Goal: Task Accomplishment & Management: Manage account settings

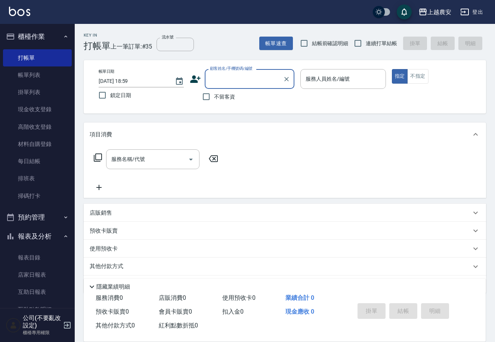
scroll to position [2, 0]
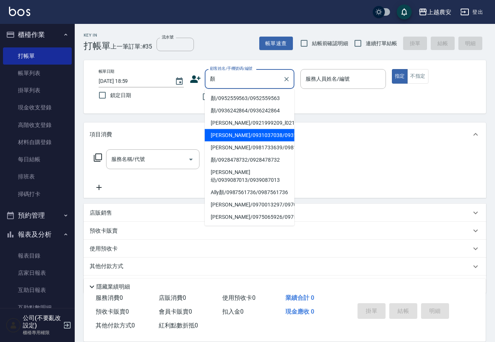
click at [211, 140] on li "[PERSON_NAME]/0931037038/0931037038" at bounding box center [250, 135] width 90 height 12
type input "[PERSON_NAME]/0931037038/0931037038"
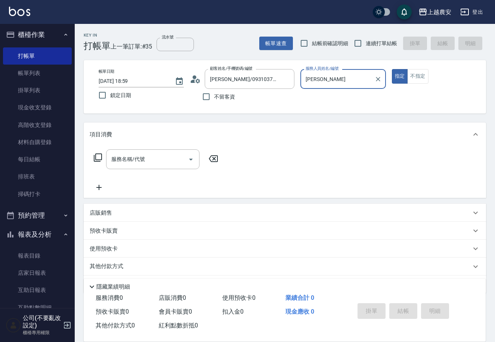
type input "[PERSON_NAME]"
click at [159, 156] on input "服務名稱/代號" at bounding box center [146, 159] width 75 height 13
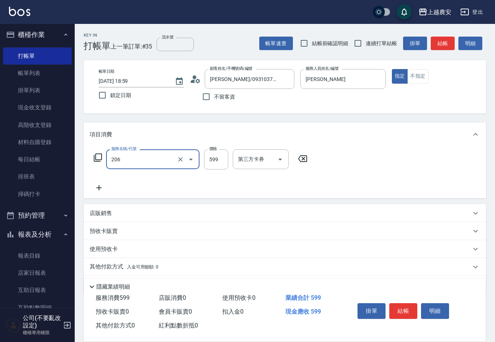
type input "洗+剪(206)"
type input "700"
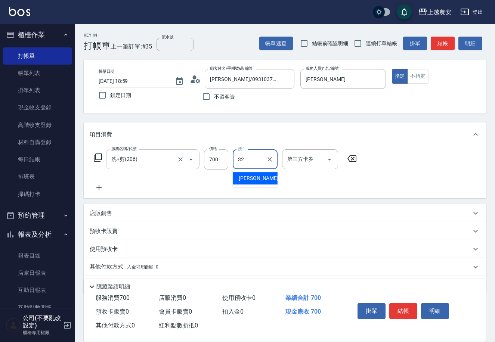
type input "[PERSON_NAME]-32"
click at [100, 184] on icon at bounding box center [99, 187] width 19 height 9
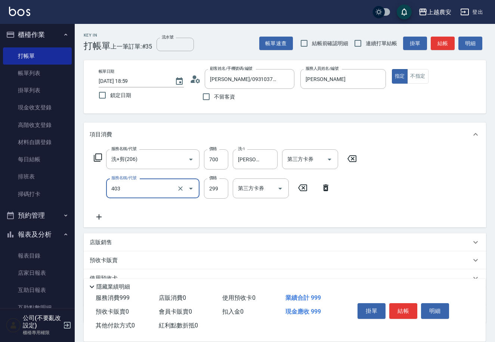
type input "剪髮(403)"
type input "300"
click at [380, 201] on div "服務名稱/代號 洗+剪(206) 服務名稱/代號 價格 700 價格 洗-1 [PERSON_NAME]-32 洗-1 第三方卡券 第三方卡券 服務名稱/代號…" at bounding box center [285, 186] width 402 height 81
click at [399, 309] on button "結帳" at bounding box center [403, 311] width 28 height 16
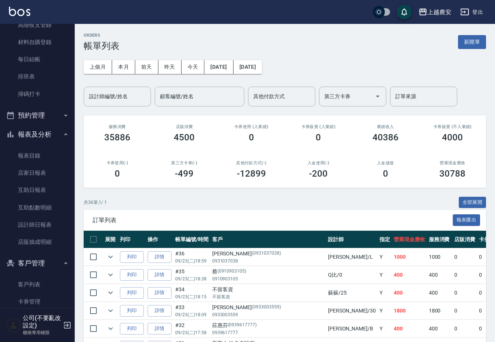
scroll to position [105, 0]
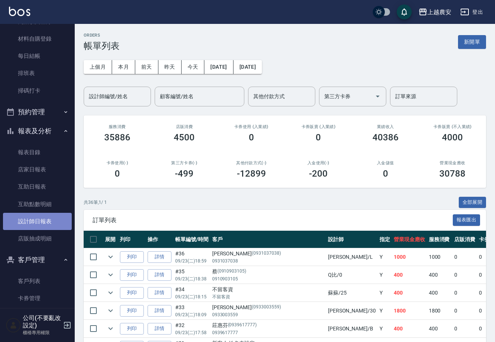
click at [43, 217] on link "設計師日報表" at bounding box center [37, 221] width 69 height 17
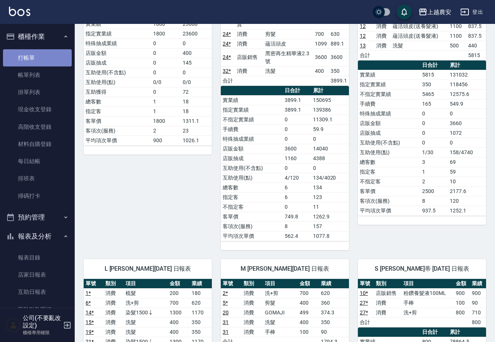
click at [54, 52] on link "打帳單" at bounding box center [37, 57] width 69 height 17
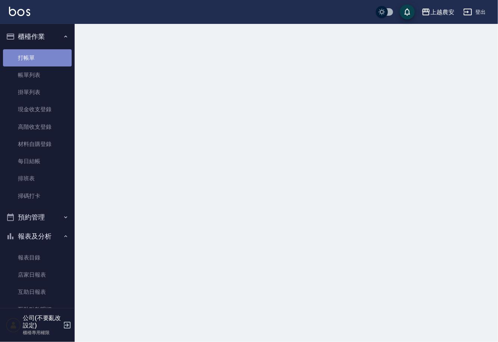
click at [54, 52] on link "打帳單" at bounding box center [37, 57] width 69 height 17
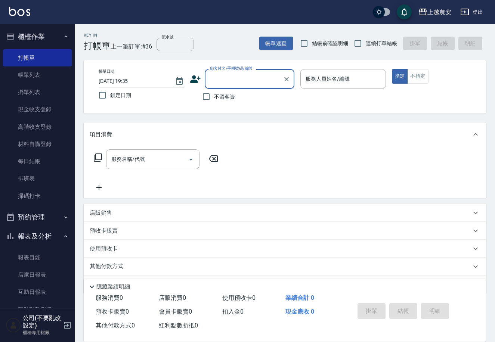
click at [97, 152] on div "服務名稱/代號 服務名稱/代號" at bounding box center [156, 159] width 133 height 20
click at [97, 156] on icon at bounding box center [97, 157] width 9 height 9
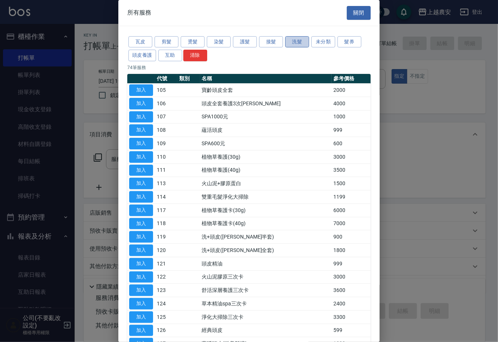
click at [305, 43] on button "洗髮" at bounding box center [297, 42] width 24 height 12
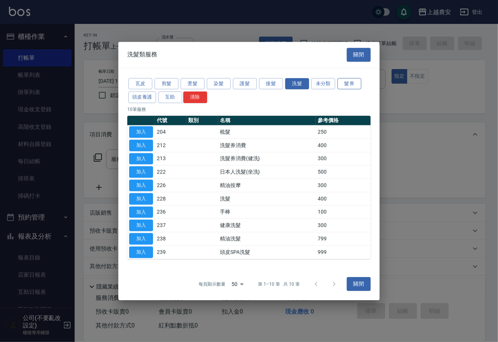
click at [340, 81] on button "髮券" at bounding box center [350, 84] width 24 height 12
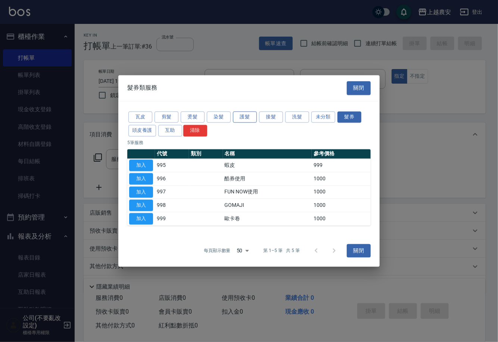
click at [242, 118] on button "護髮" at bounding box center [245, 117] width 24 height 12
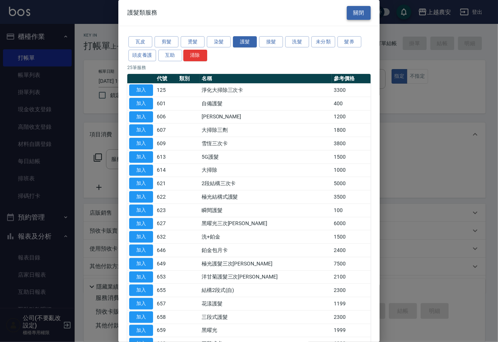
click at [348, 10] on button "關閉" at bounding box center [359, 13] width 24 height 14
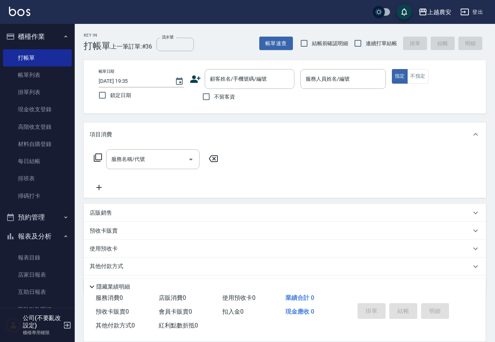
click at [98, 159] on icon at bounding box center [97, 157] width 9 height 9
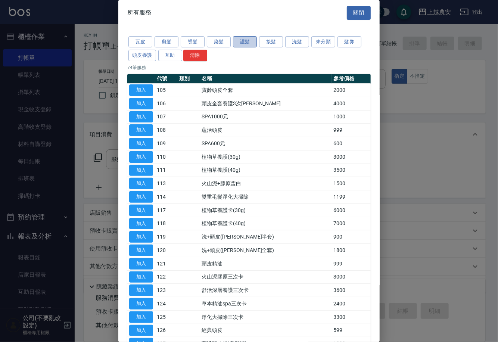
click at [247, 42] on button "護髮" at bounding box center [245, 42] width 24 height 12
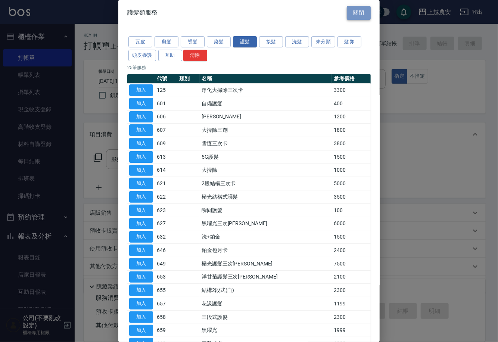
click at [352, 10] on button "關閉" at bounding box center [359, 13] width 24 height 14
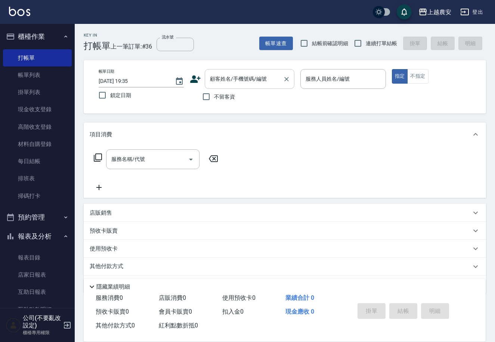
click at [245, 77] on div "顧客姓名/手機號碼/編號 顧客姓名/手機號碼/編號" at bounding box center [250, 79] width 90 height 20
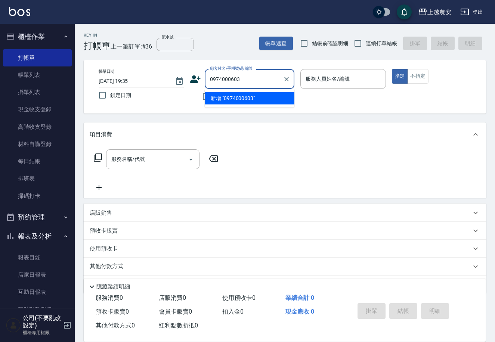
drag, startPoint x: 245, startPoint y: 77, endPoint x: 222, endPoint y: 77, distance: 22.8
click at [222, 77] on input "0974000603" at bounding box center [244, 78] width 72 height 13
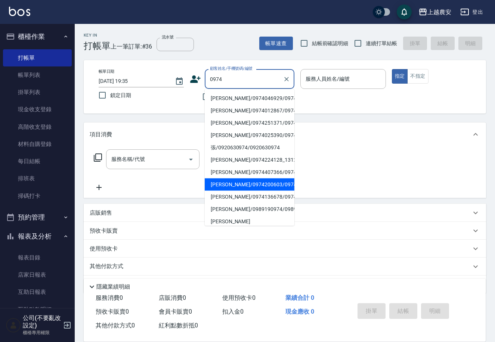
click at [261, 191] on li "陳易政/0974200603/0974200603" at bounding box center [250, 184] width 90 height 12
type input "陳易政/0974200603/0974200603"
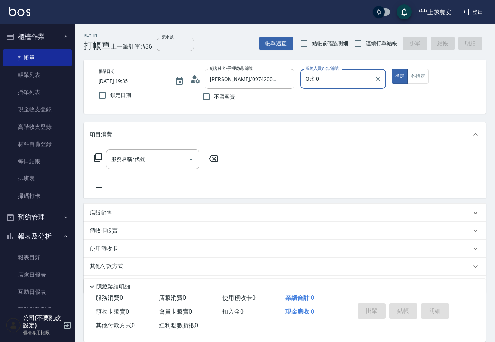
type input "Q比-0"
click at [392, 69] on button "指定" at bounding box center [400, 76] width 16 height 15
type button "true"
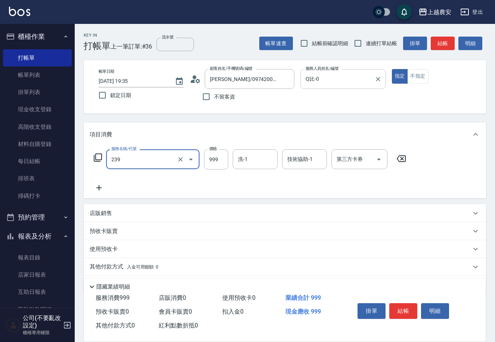
type input "頭皮SPA洗髮(239)"
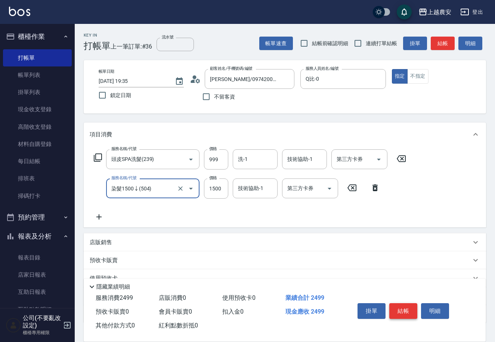
type input "染髮1500↓(504)"
click at [400, 308] on button "結帳" at bounding box center [403, 311] width 28 height 16
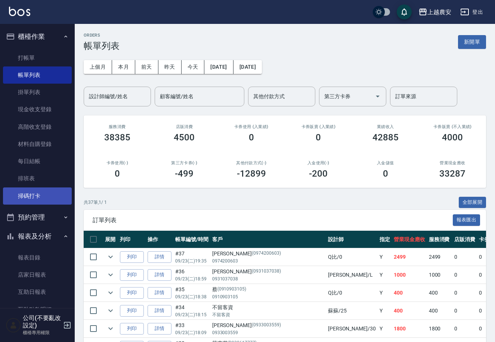
click at [31, 197] on link "掃碼打卡" at bounding box center [37, 195] width 69 height 17
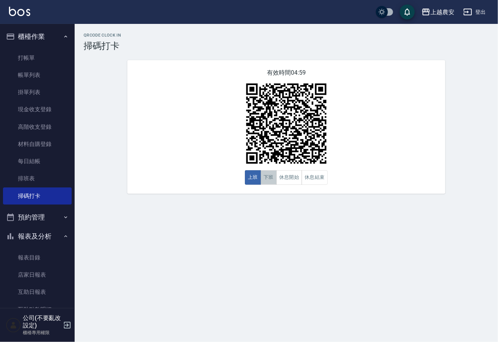
click at [275, 178] on button "下班" at bounding box center [269, 177] width 16 height 15
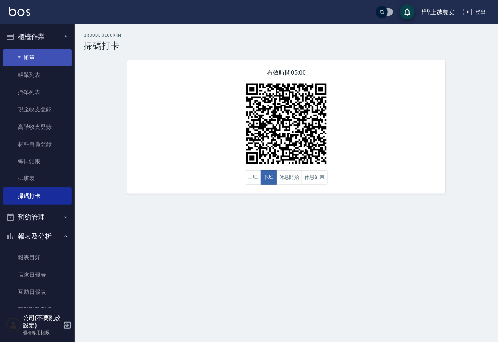
click at [51, 54] on link "打帳單" at bounding box center [37, 57] width 69 height 17
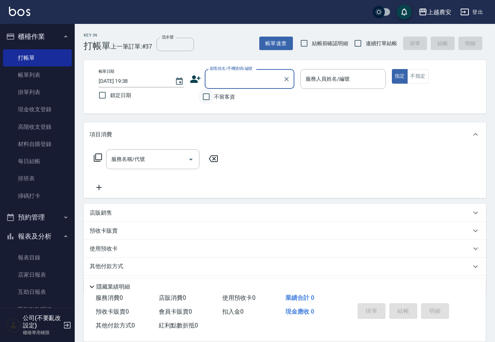
click at [208, 93] on input "不留客資" at bounding box center [206, 97] width 16 height 16
checkbox input "true"
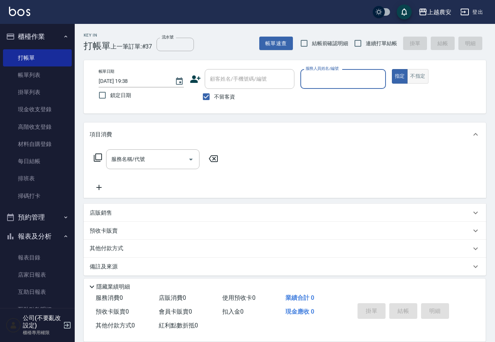
click at [411, 72] on button "不指定" at bounding box center [417, 76] width 21 height 15
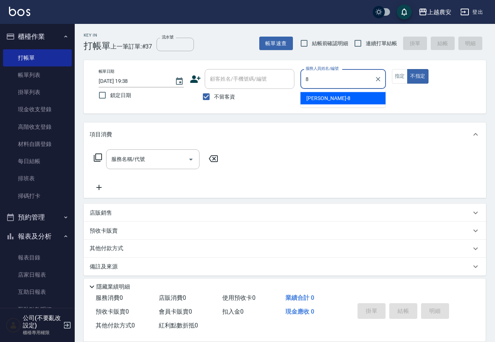
type input "黛慧-8"
type button "false"
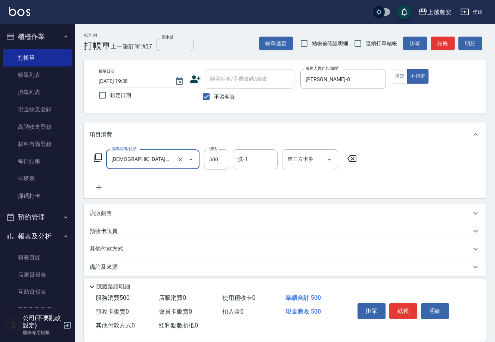
type input "日本人洗髮(坐洗)(222)"
click at [408, 309] on button "結帳" at bounding box center [403, 311] width 28 height 16
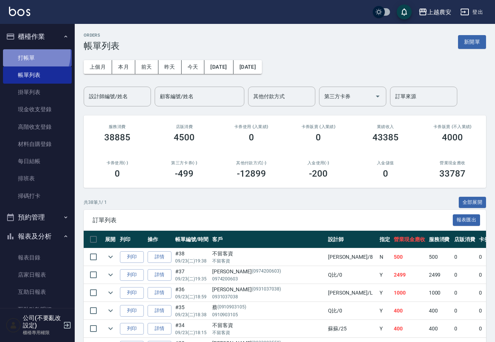
click at [27, 53] on link "打帳單" at bounding box center [37, 57] width 69 height 17
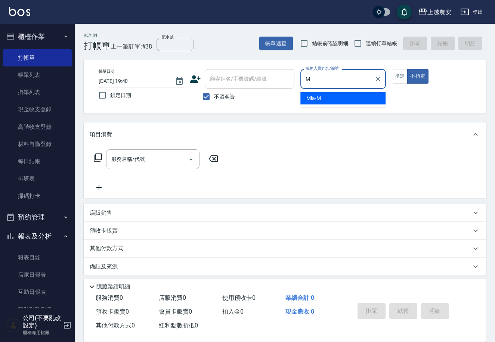
type input "Mia-M"
type button "false"
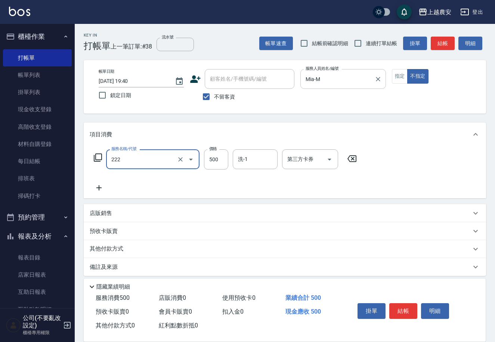
type input "日本人洗髮(坐洗)(222)"
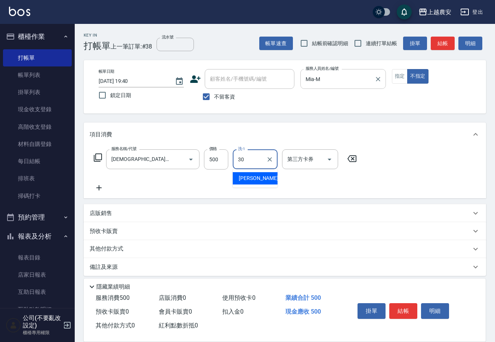
type input "珮珮-30"
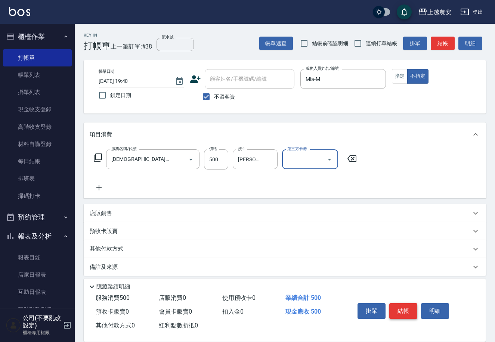
click at [405, 313] on button "結帳" at bounding box center [403, 311] width 28 height 16
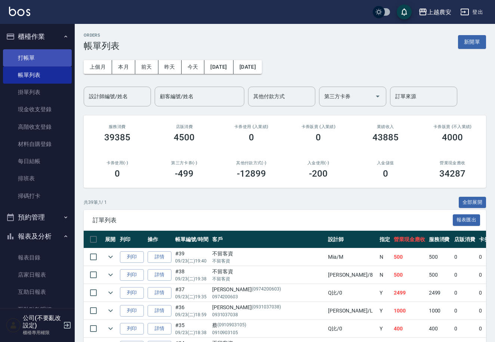
click at [42, 55] on link "打帳單" at bounding box center [37, 57] width 69 height 17
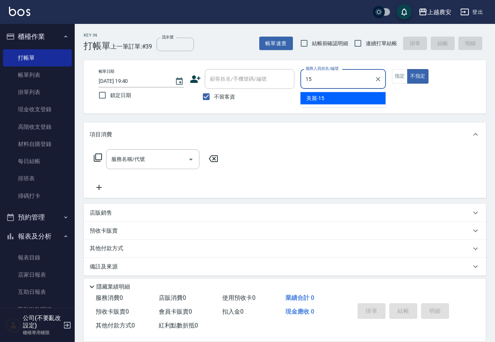
type input "美麗-15"
type button "false"
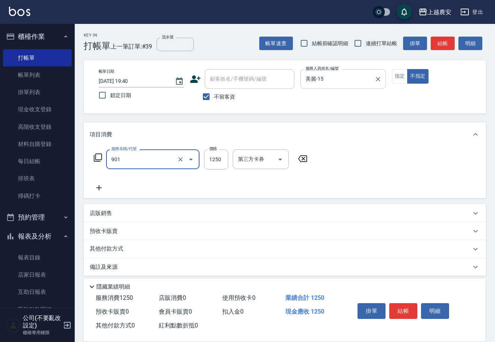
type input "修手指甲(901)"
type input "1500"
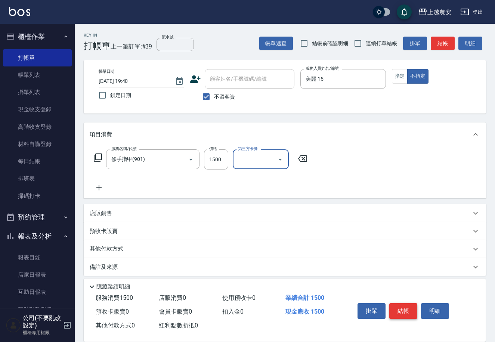
click at [406, 313] on button "結帳" at bounding box center [403, 311] width 28 height 16
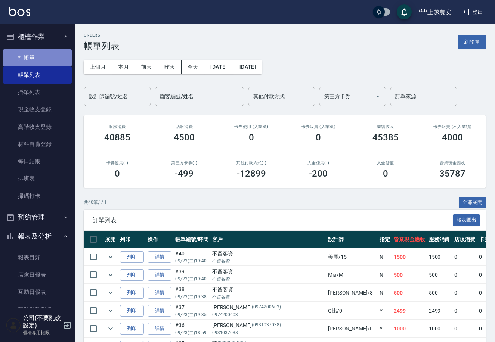
click at [57, 57] on link "打帳單" at bounding box center [37, 57] width 69 height 17
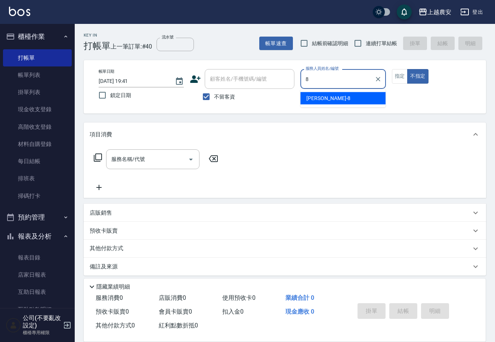
type input "黛慧-8"
type button "false"
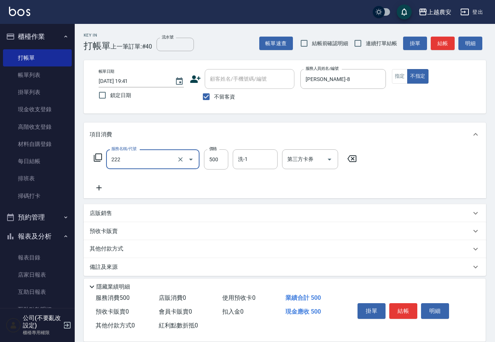
type input "日本人洗髮(坐洗)(222)"
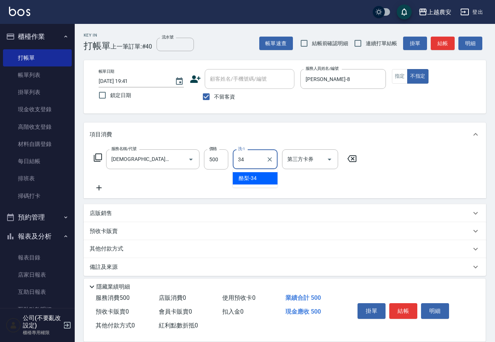
type input "酪梨-34"
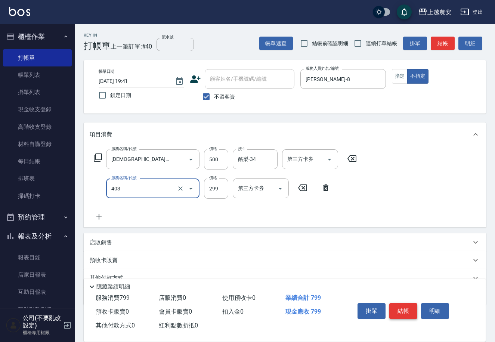
type input "剪髮(403)"
click at [399, 311] on button "結帳" at bounding box center [403, 311] width 28 height 16
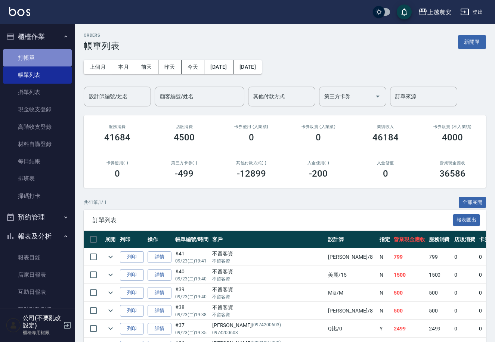
click at [45, 52] on link "打帳單" at bounding box center [37, 57] width 69 height 17
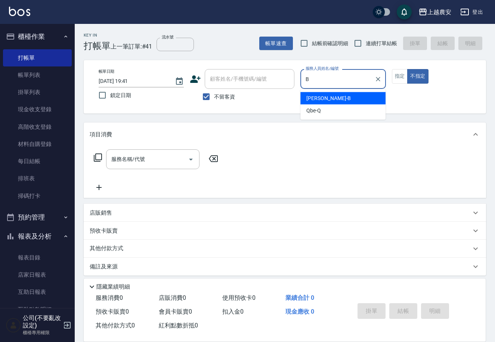
type input "B"
type button "false"
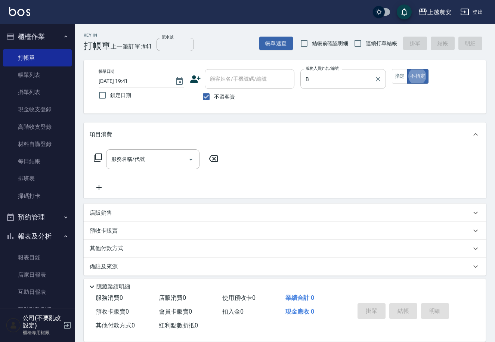
type input "美雅-B"
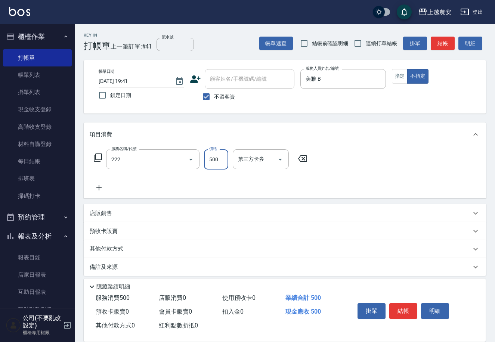
type input "日本人洗髮(坐洗)(222)"
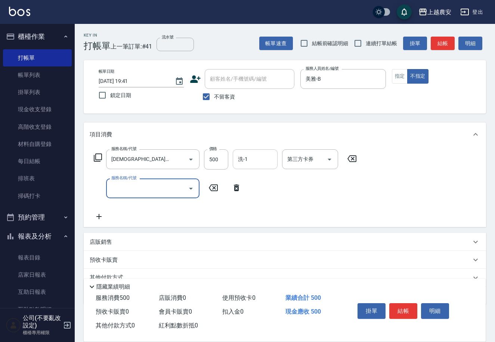
click at [245, 155] on div "洗-1 洗-1" at bounding box center [255, 159] width 45 height 20
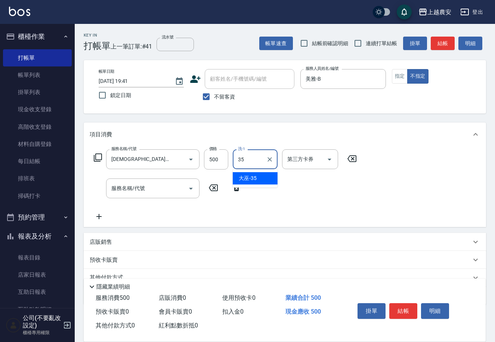
type input "大巫-35"
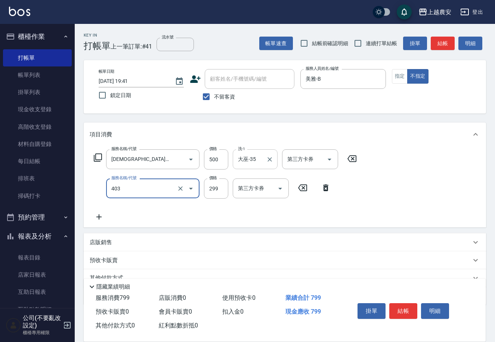
type input "剪髮(403)"
click at [409, 306] on button "結帳" at bounding box center [403, 311] width 28 height 16
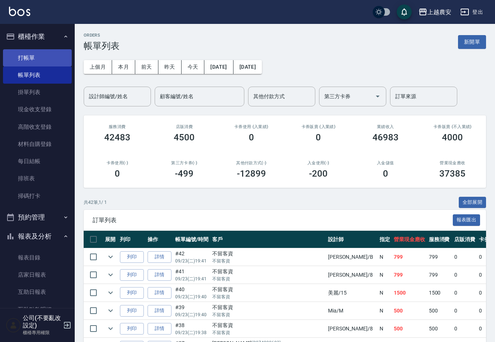
click at [48, 63] on link "打帳單" at bounding box center [37, 57] width 69 height 17
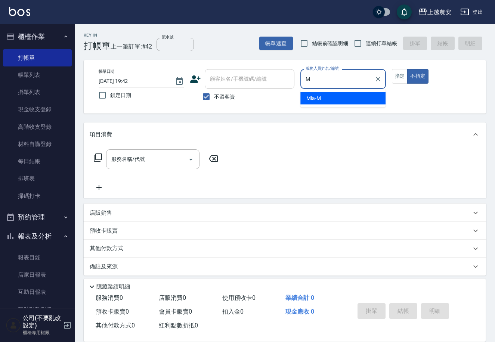
type input "Mia-M"
type button "false"
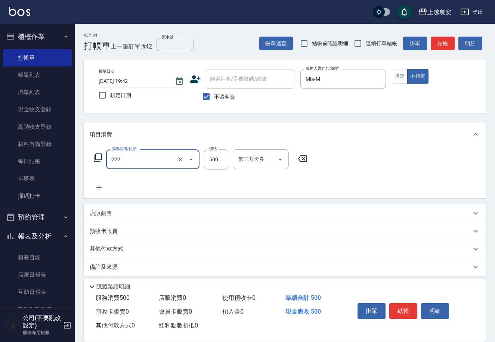
type input "日本人洗髮(坐洗)(222)"
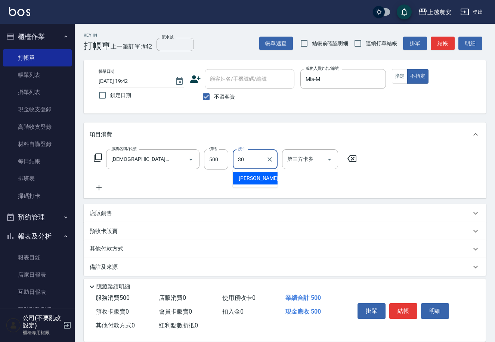
type input "珮珮-30"
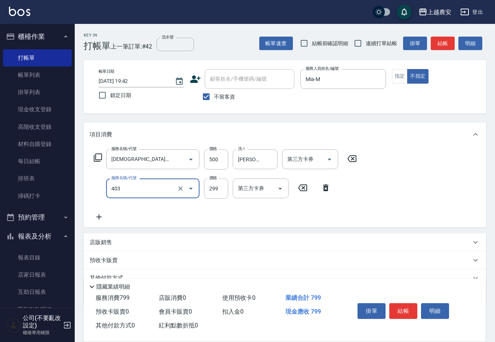
type input "剪髮(403)"
click at [403, 310] on button "結帳" at bounding box center [403, 311] width 28 height 16
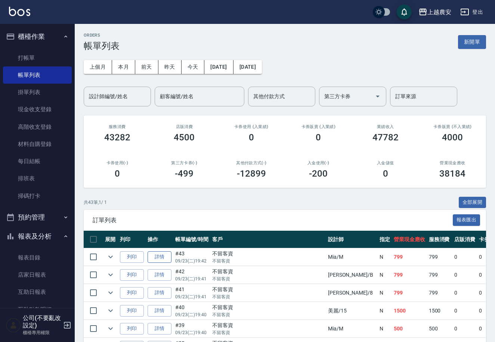
click at [162, 257] on link "詳情" at bounding box center [159, 257] width 24 height 12
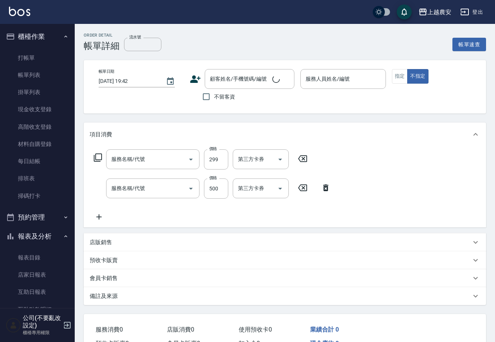
type input "剪髮(403)"
type input "日本人洗髮(坐洗)(222)"
checkbox input "true"
type input "Mia-M"
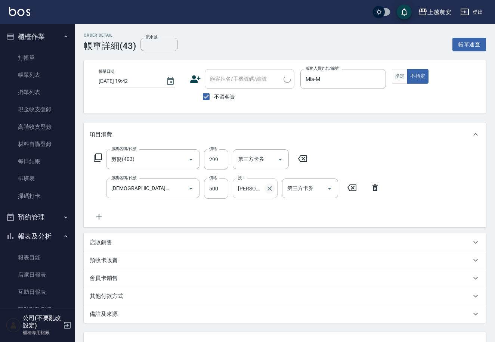
click at [265, 185] on div at bounding box center [269, 188] width 10 height 20
click at [271, 187] on icon "Clear" at bounding box center [269, 188] width 7 height 7
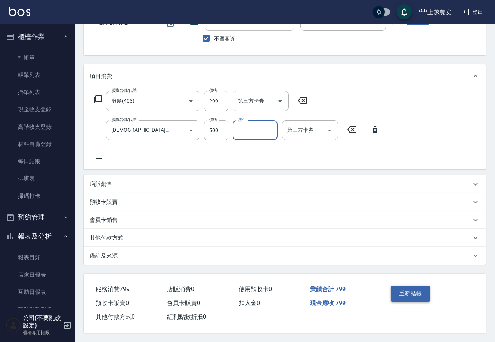
click at [414, 297] on button "重新結帳" at bounding box center [411, 294] width 40 height 16
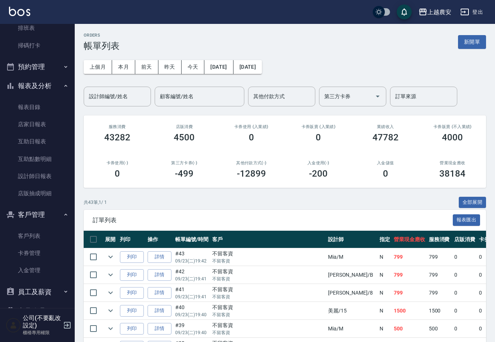
scroll to position [212, 0]
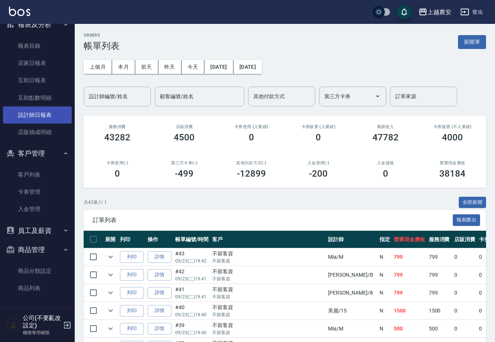
click at [42, 114] on link "設計師日報表" at bounding box center [37, 114] width 69 height 17
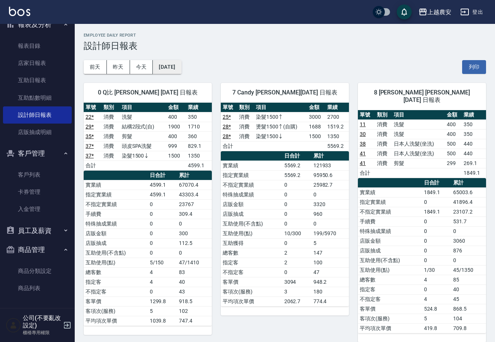
click at [180, 70] on button "[DATE]" at bounding box center [167, 67] width 28 height 14
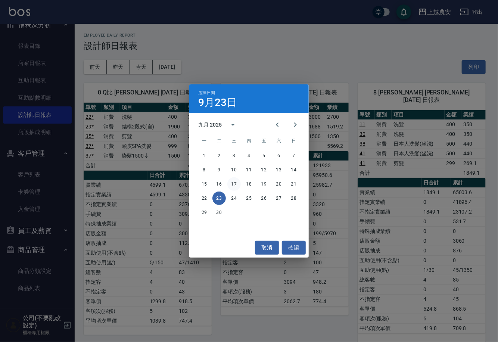
click at [232, 180] on button "17" at bounding box center [233, 183] width 13 height 13
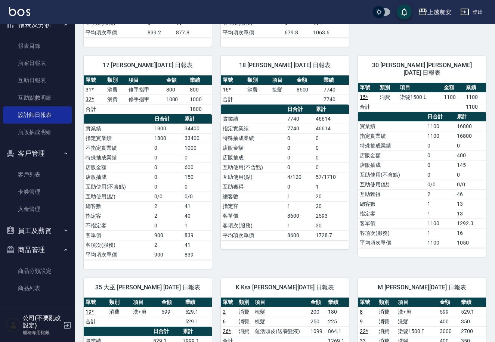
scroll to position [543, 0]
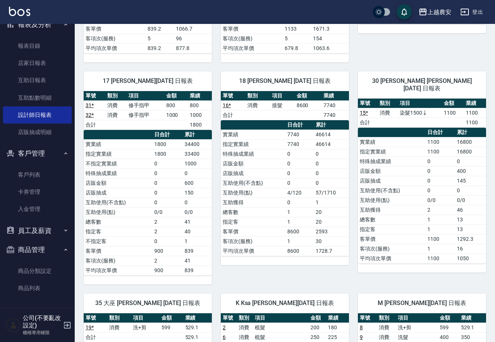
click at [363, 110] on link "15 *" at bounding box center [364, 113] width 8 height 6
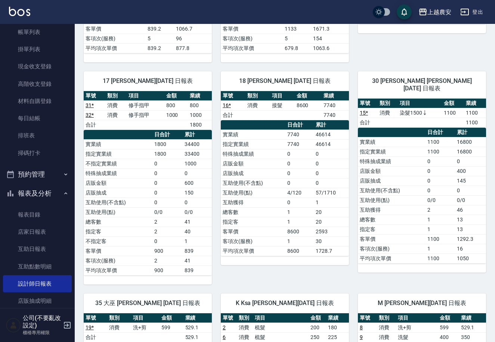
scroll to position [3, 0]
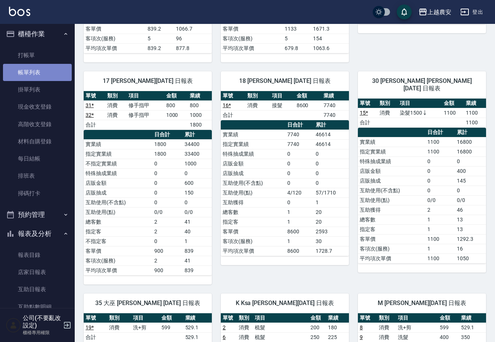
click at [65, 67] on link "帳單列表" at bounding box center [37, 72] width 69 height 17
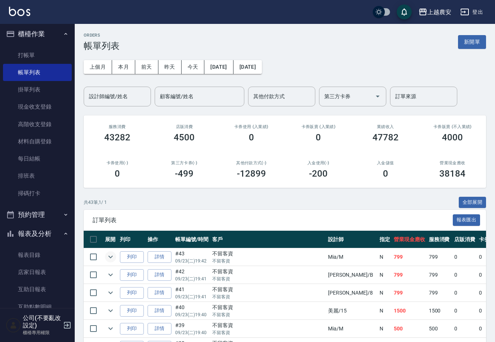
click at [109, 253] on icon "expand row" at bounding box center [110, 256] width 9 height 9
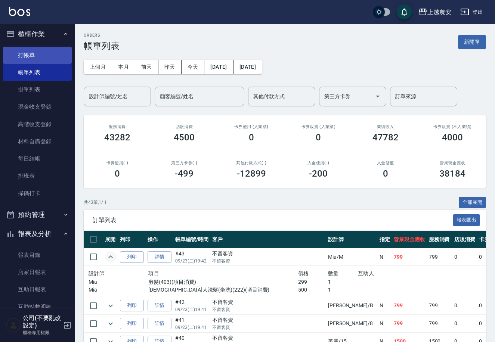
click at [49, 51] on link "打帳單" at bounding box center [37, 55] width 69 height 17
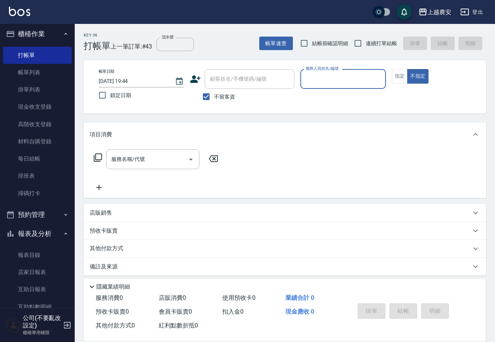
click at [209, 93] on input "不留客資" at bounding box center [206, 97] width 16 height 16
checkbox input "false"
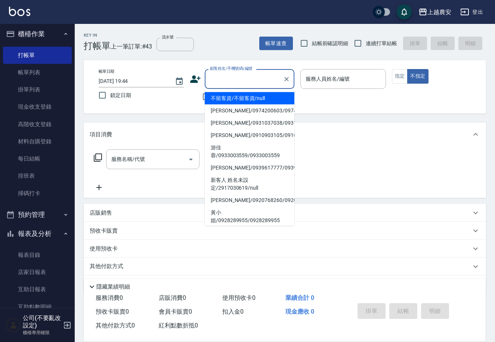
click at [257, 77] on div "顧客姓名/手機號碼/編號 顧客姓名/手機號碼/編號" at bounding box center [250, 79] width 90 height 20
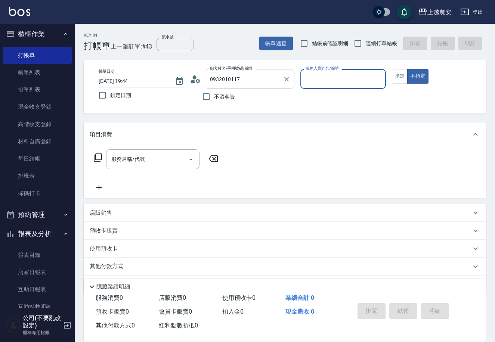
type input "易雅雯(COCO/0932010117/0932010117"
type input "美雅-B"
click at [397, 75] on button "指定" at bounding box center [400, 76] width 16 height 15
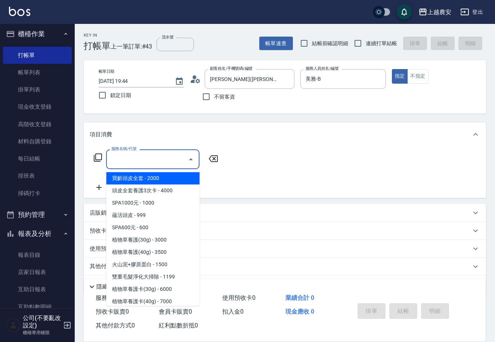
click at [137, 163] on input "服務名稱/代號" at bounding box center [146, 159] width 75 height 13
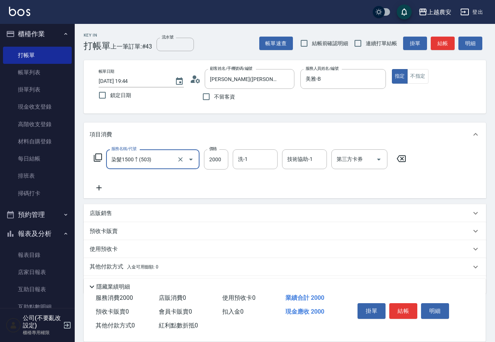
type input "染髮1500↑(503)"
type input "4000"
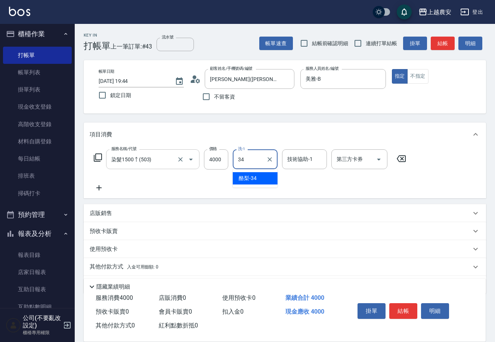
type input "酪梨-34"
click at [403, 308] on button "結帳" at bounding box center [403, 311] width 28 height 16
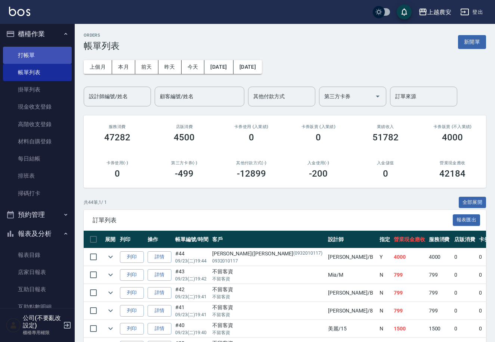
click at [36, 54] on link "打帳單" at bounding box center [37, 55] width 69 height 17
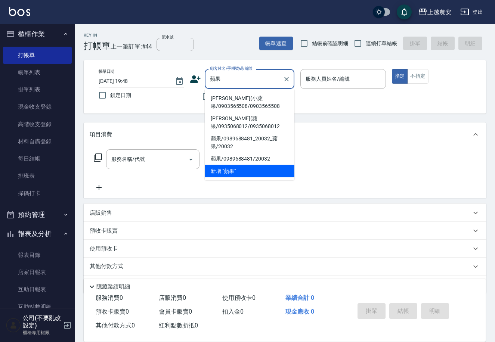
type input "陳婷婷(小蘋果/0903565508/0903565508"
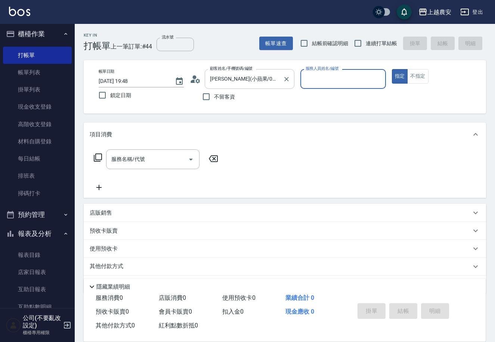
type input "Nana-13"
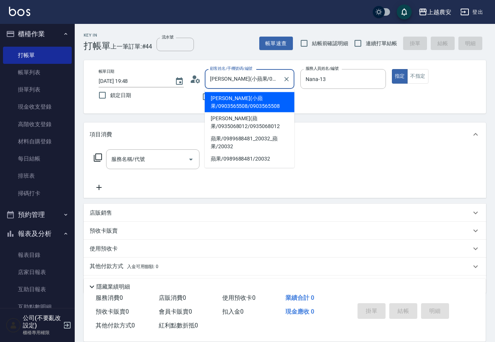
drag, startPoint x: 277, startPoint y: 81, endPoint x: 241, endPoint y: 77, distance: 36.5
click at [241, 77] on input "陳婷婷(小蘋果/0903565508/0903565508" at bounding box center [244, 78] width 72 height 13
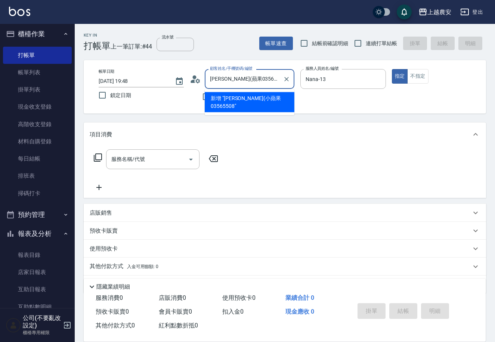
type input "陳婷婷(蘋果03565508"
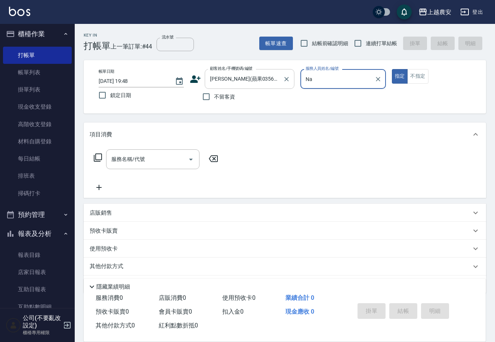
type input "N"
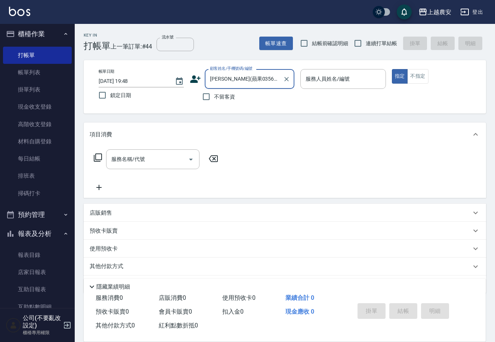
drag, startPoint x: 226, startPoint y: 81, endPoint x: 129, endPoint y: 78, distance: 96.4
click at [130, 80] on div "帳單日期 2025/09/23 19:48 鎖定日期 顧客姓名/手機號碼/編號 陳婷婷(蘋果03565508 顧客姓名/手機號碼/編號 不留客資 服務人員姓名…" at bounding box center [285, 86] width 384 height 35
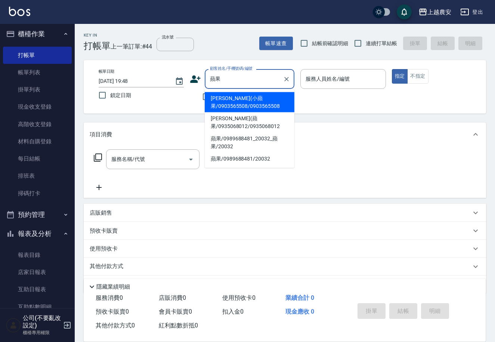
click at [229, 80] on input "蘋果" at bounding box center [244, 78] width 72 height 13
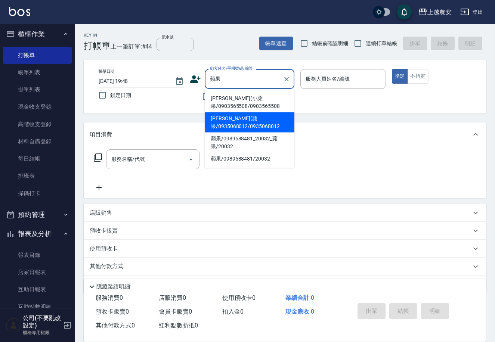
click at [264, 115] on li "游蕙茹(蘋果/0935068012/0935068012" at bounding box center [250, 122] width 90 height 20
type input "游蕙茹(蘋果/0935068012/0935068012"
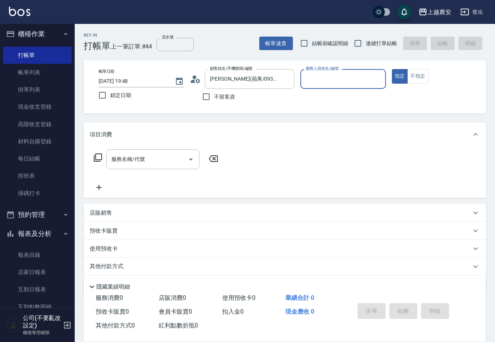
type input "Sandy-S"
click at [392, 69] on button "指定" at bounding box center [400, 76] width 16 height 15
type button "true"
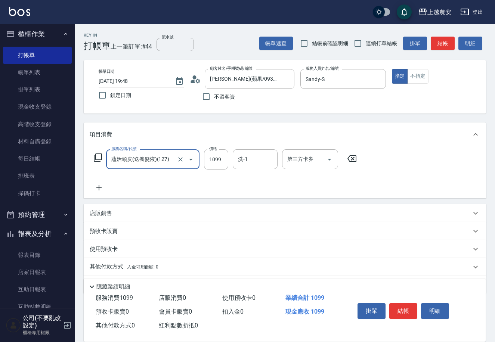
type input "蘊活頭皮(送養髮液)(127)"
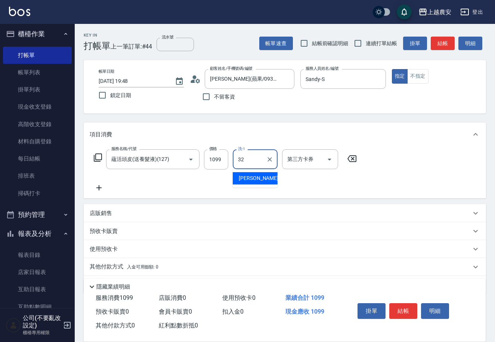
type input "林品妤-32"
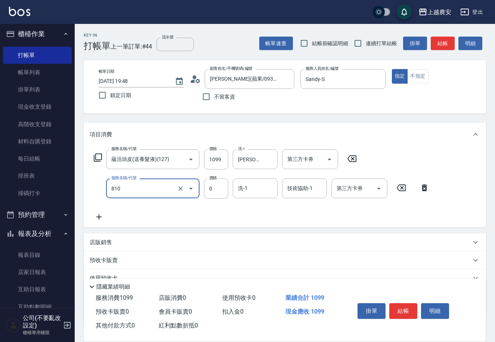
type input "頭皮護髮卡券使用(810)"
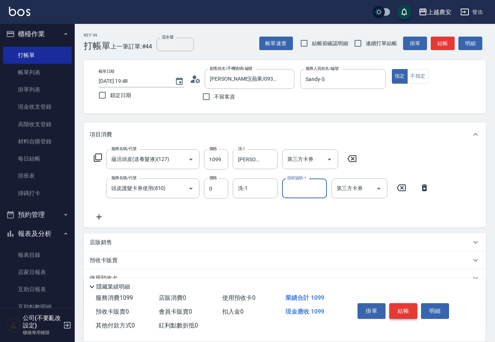
click at [406, 312] on button "結帳" at bounding box center [403, 311] width 28 height 16
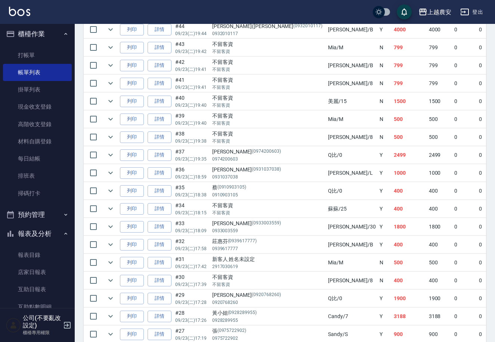
scroll to position [216, 0]
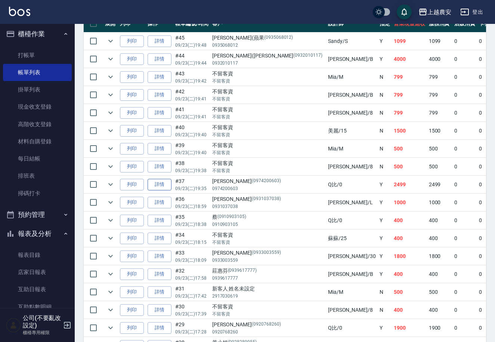
click at [147, 183] on link "詳情" at bounding box center [159, 185] width 24 height 12
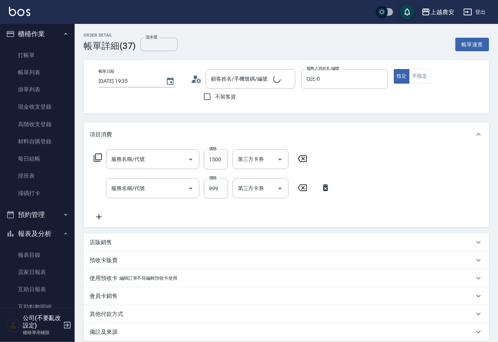
type input "2025/09/23 19:35"
type input "Q比-0"
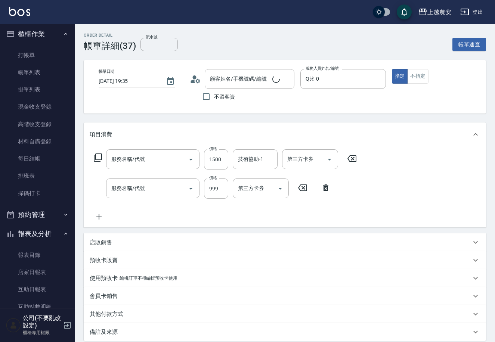
type input "染髮1500↓(504)"
type input "頭皮SPA洗髮(239)"
type input "陳易政/0974200603/0974200603"
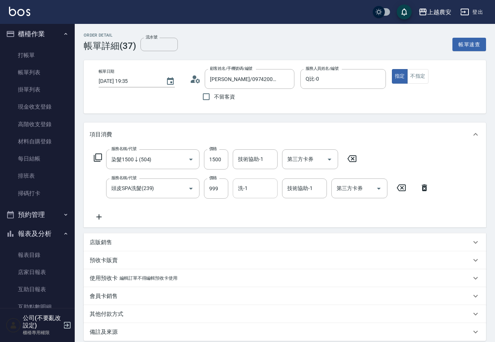
click at [268, 194] on input "洗-1" at bounding box center [255, 188] width 38 height 13
type input "團團-27"
click at [306, 192] on input "晴晴-37" at bounding box center [298, 188] width 27 height 13
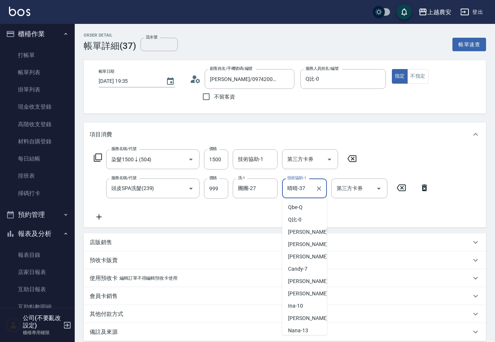
scroll to position [210, 0]
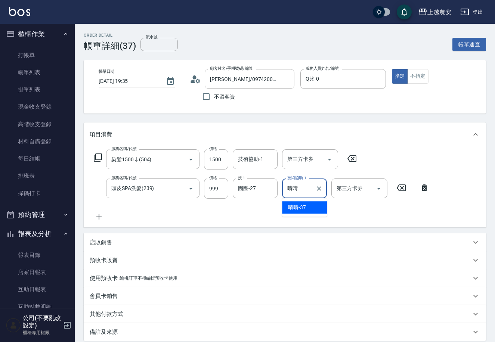
type input "晴"
type input "團團-27"
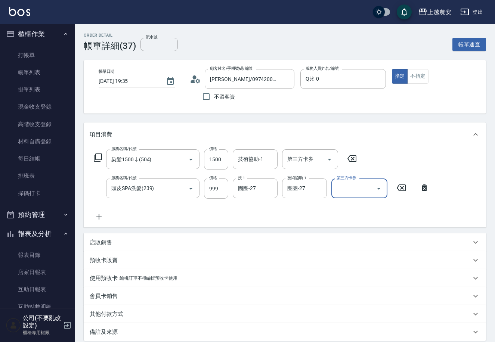
scroll to position [78, 0]
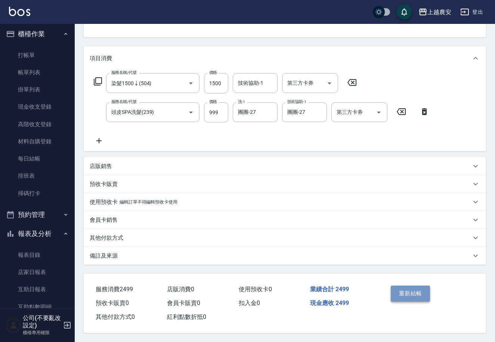
click at [404, 287] on button "重新結帳" at bounding box center [411, 294] width 40 height 16
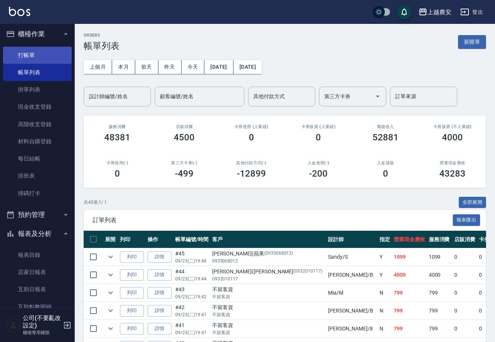
click at [34, 51] on link "打帳單" at bounding box center [37, 55] width 69 height 17
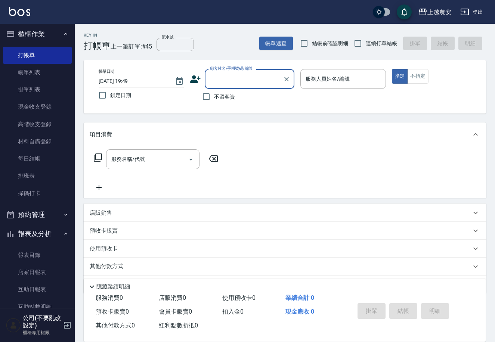
drag, startPoint x: 210, startPoint y: 78, endPoint x: 215, endPoint y: 74, distance: 5.8
click at [213, 74] on input "顧客姓名/手機號碼/編號" at bounding box center [244, 78] width 72 height 13
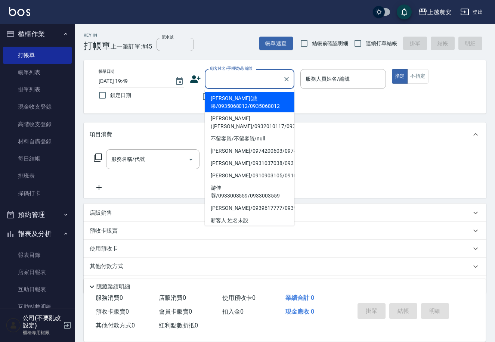
click at [243, 100] on li "游蕙茹(蘋果/0935068012/0935068012" at bounding box center [250, 102] width 90 height 20
type input "游蕙茹(蘋果/0935068012/0935068012"
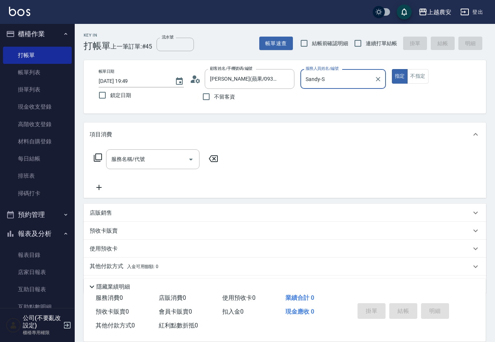
type input "Sandy-S"
click at [377, 75] on icon "Clear" at bounding box center [377, 78] width 7 height 7
type input "洪美蓉-17"
type button "true"
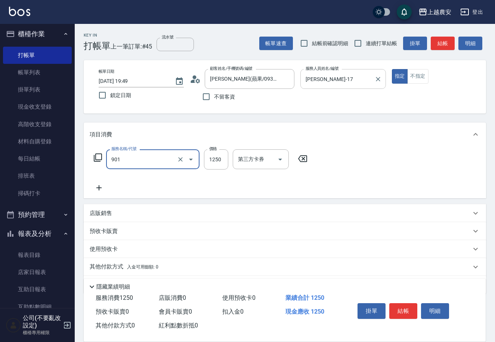
type input "修手指甲(901)"
type input "1500"
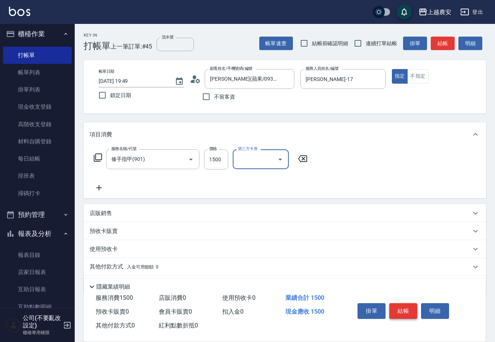
click at [399, 310] on button "結帳" at bounding box center [403, 311] width 28 height 16
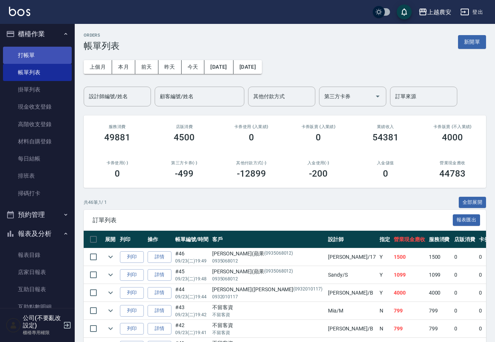
click at [53, 53] on link "打帳單" at bounding box center [37, 55] width 69 height 17
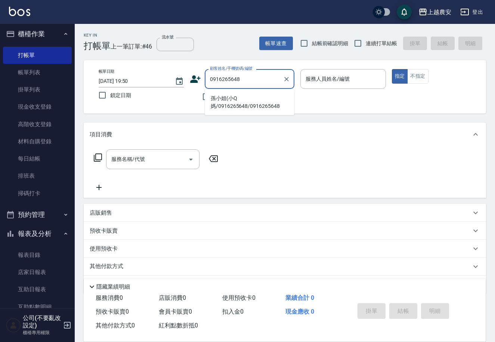
type input "孫小姐(小Q媽/0916265648/0916265648"
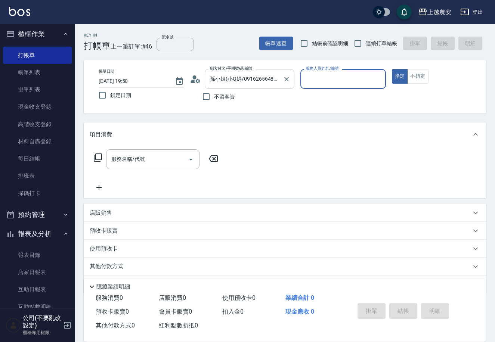
type input "Q比-0"
click at [392, 69] on button "指定" at bounding box center [400, 76] width 16 height 15
type button "true"
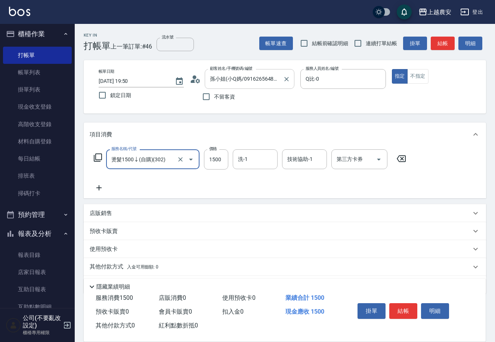
type input "燙髮1500↓(自購)(302)"
type input "1000"
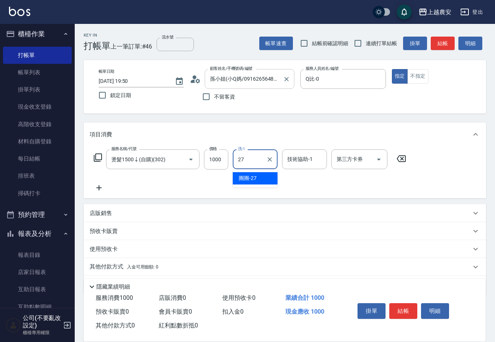
type input "團團-27"
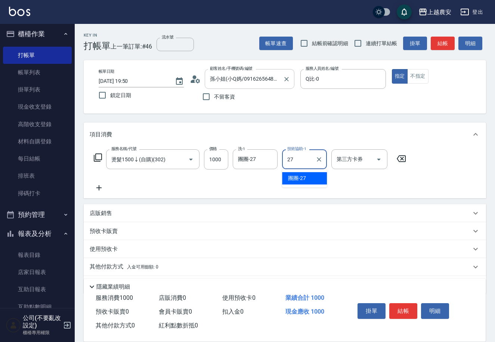
type input "團團-27"
click at [392, 308] on button "結帳" at bounding box center [403, 311] width 28 height 16
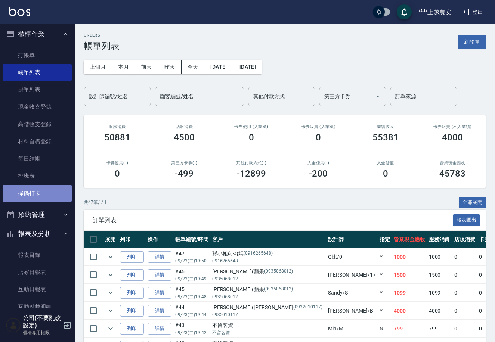
click at [44, 189] on link "掃碼打卡" at bounding box center [37, 193] width 69 height 17
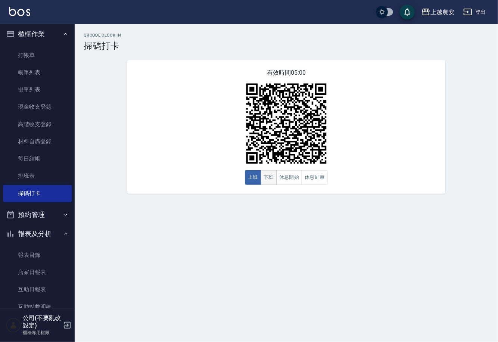
click at [274, 176] on button "下班" at bounding box center [269, 177] width 16 height 15
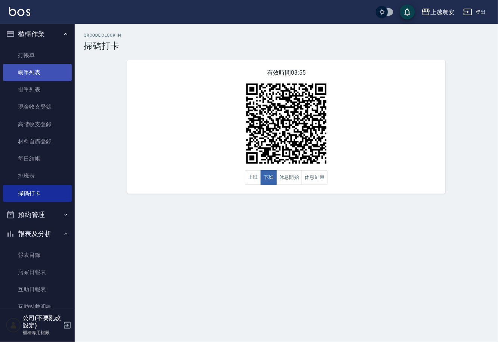
click at [52, 66] on link "帳單列表" at bounding box center [37, 72] width 69 height 17
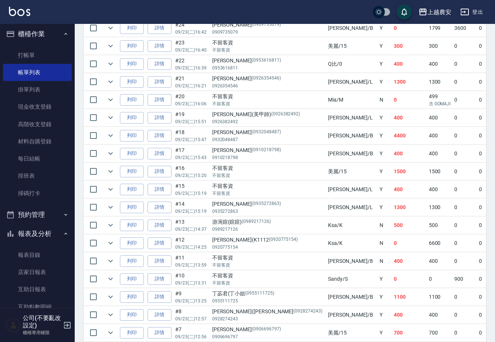
scroll to position [647, 0]
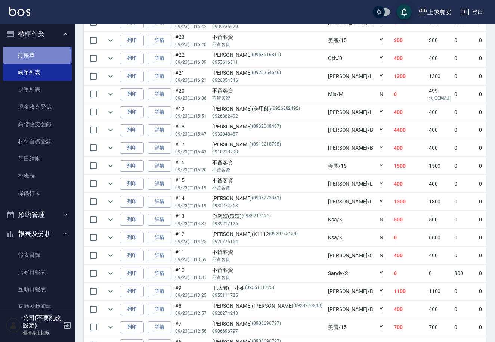
click at [36, 55] on link "打帳單" at bounding box center [37, 55] width 69 height 17
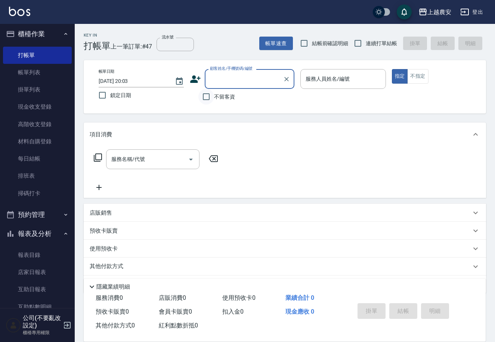
drag, startPoint x: 208, startPoint y: 100, endPoint x: 209, endPoint y: 94, distance: 5.2
click at [208, 98] on input "不留客資" at bounding box center [206, 97] width 16 height 16
checkbox input "true"
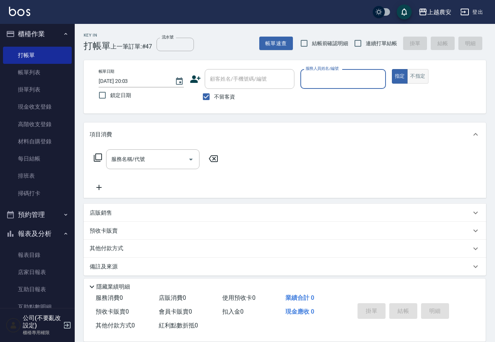
drag, startPoint x: 428, startPoint y: 82, endPoint x: 423, endPoint y: 82, distance: 5.2
click at [428, 82] on div "指定 不指定" at bounding box center [434, 76] width 85 height 15
click at [423, 82] on button "不指定" at bounding box center [417, 76] width 21 height 15
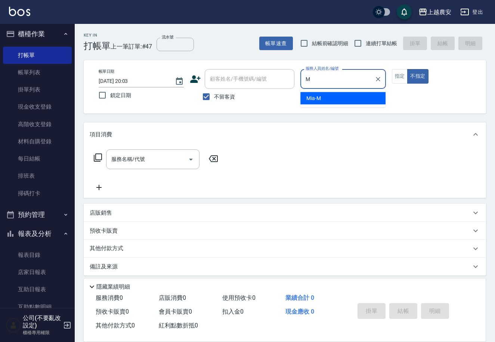
type input "Mia-M"
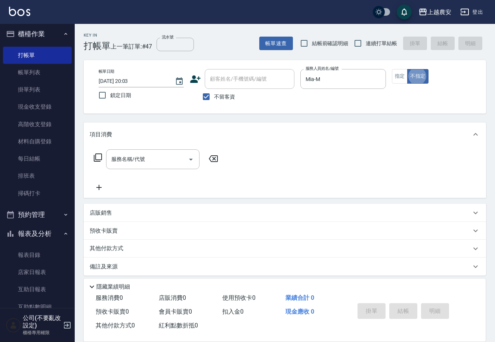
type button "false"
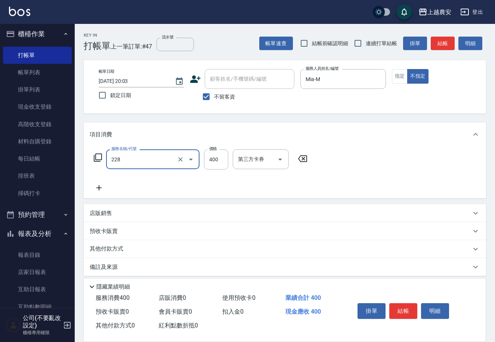
type input "洗髮(228)"
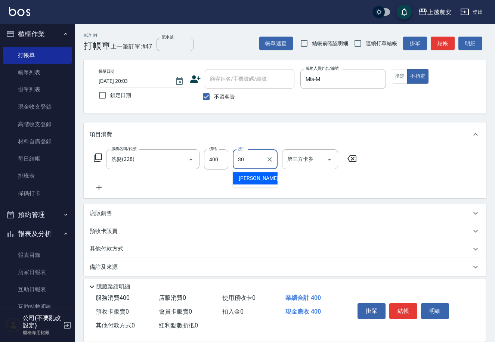
type input "珮珮-30"
click at [394, 308] on button "結帳" at bounding box center [403, 311] width 28 height 16
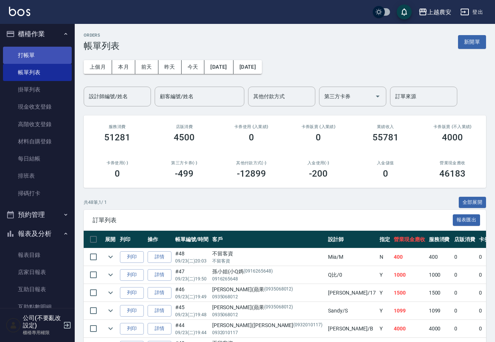
click at [47, 47] on link "打帳單" at bounding box center [37, 55] width 69 height 17
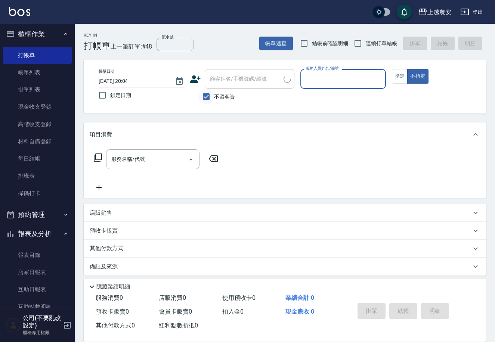
click at [211, 99] on input "不留客資" at bounding box center [206, 97] width 16 height 16
checkbox input "false"
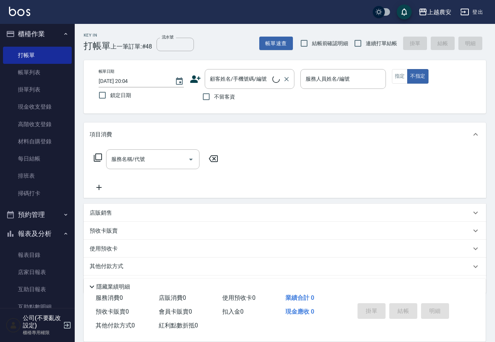
click at [232, 80] on div "顧客姓名/手機號碼/編號 顧客姓名/手機號碼/編號" at bounding box center [250, 79] width 90 height 20
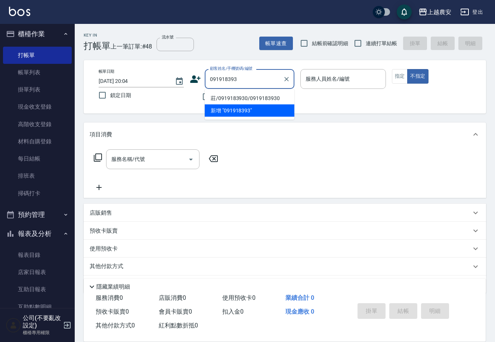
type input "莊/0919183930/0919183930"
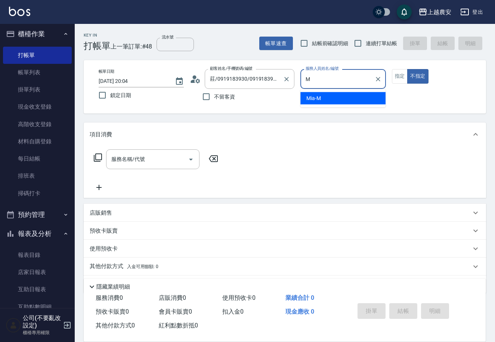
type input "M"
type button "false"
type input "Mia-M"
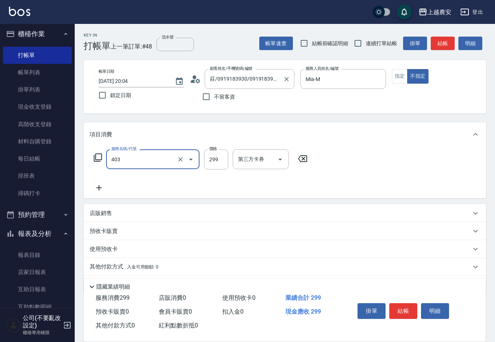
type input "剪髮(403)"
click at [410, 308] on button "結帳" at bounding box center [403, 311] width 28 height 16
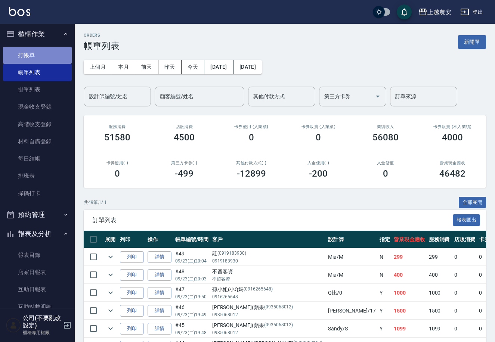
click at [51, 55] on link "打帳單" at bounding box center [37, 55] width 69 height 17
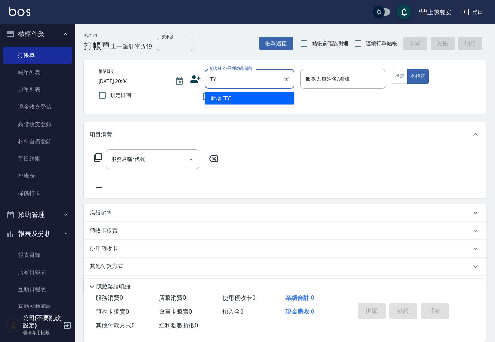
type input "T"
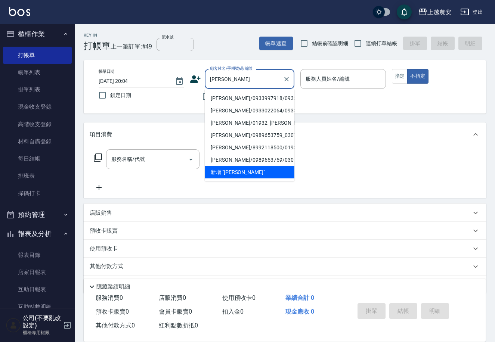
click at [262, 94] on li "陳佳琪/0933997918/0933997918" at bounding box center [250, 98] width 90 height 12
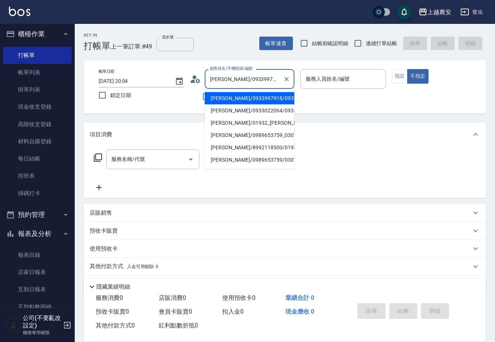
scroll to position [0, 2]
drag, startPoint x: 274, startPoint y: 80, endPoint x: 223, endPoint y: 83, distance: 51.7
click at [223, 83] on input "陳佳琪/0933997918/0933997918" at bounding box center [244, 78] width 72 height 13
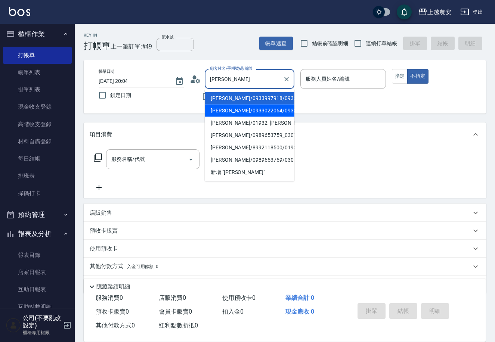
click at [226, 111] on li "陳佳琪/0933022064/0933022064" at bounding box center [250, 111] width 90 height 12
type input "陳佳琪/0933022064/0933022064"
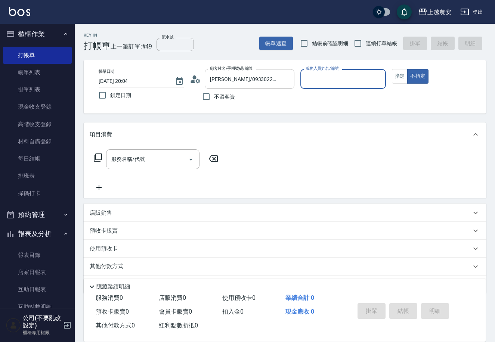
type input "Lina-L"
click at [405, 80] on button "指定" at bounding box center [400, 76] width 16 height 15
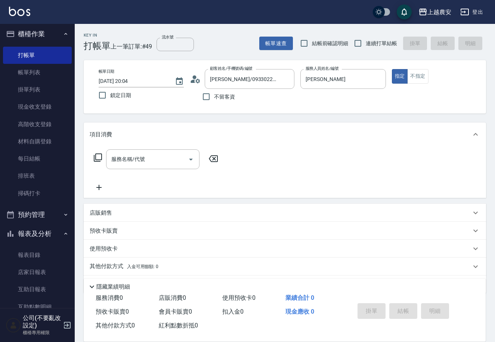
click at [137, 148] on div "服務名稱/代號 服務名稱/代號" at bounding box center [285, 172] width 402 height 52
click at [137, 153] on div "服務名稱/代號 服務名稱/代號" at bounding box center [152, 159] width 93 height 20
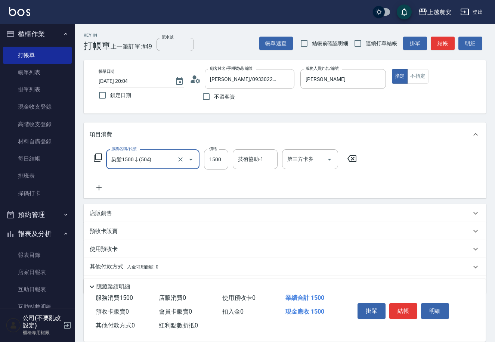
type input "染髮1500↓(504)"
type input "1300"
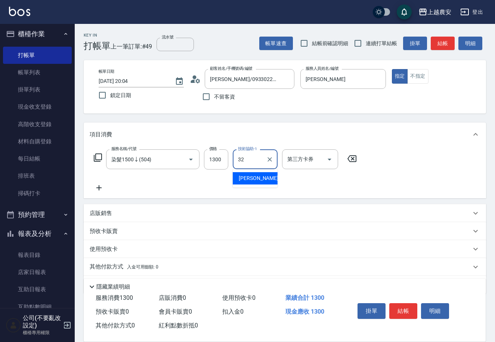
type input "林品妤-32"
click at [405, 306] on button "結帳" at bounding box center [403, 311] width 28 height 16
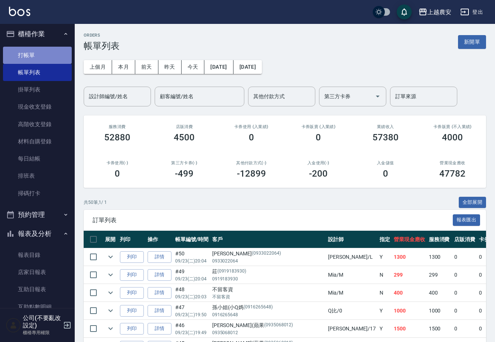
click at [47, 56] on link "打帳單" at bounding box center [37, 55] width 69 height 17
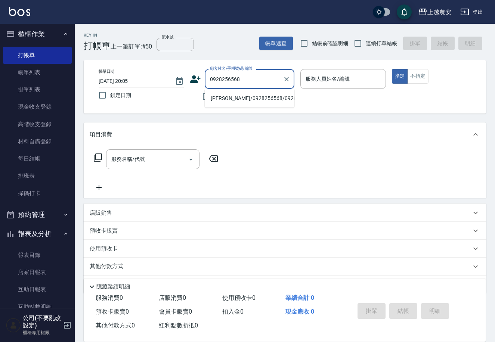
type input "侯富桂/0928256568/0928256568"
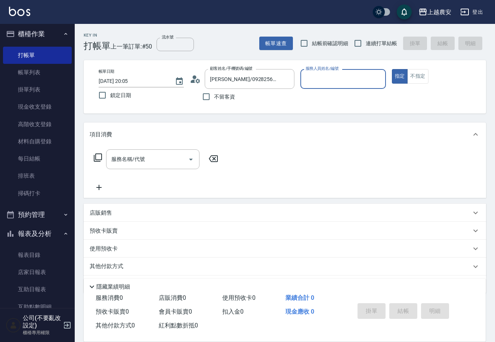
type input "Yoko-12"
click at [392, 69] on button "指定" at bounding box center [400, 76] width 16 height 15
type button "true"
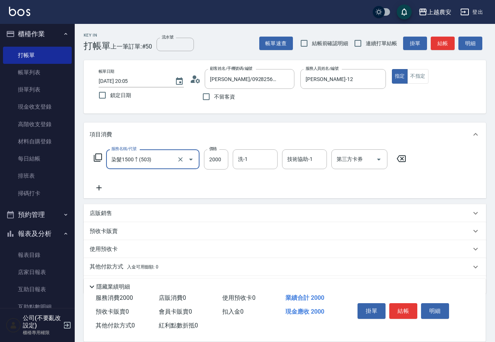
type input "染髮1500↑(503)"
type input "1999"
click at [403, 310] on button "結帳" at bounding box center [403, 311] width 28 height 16
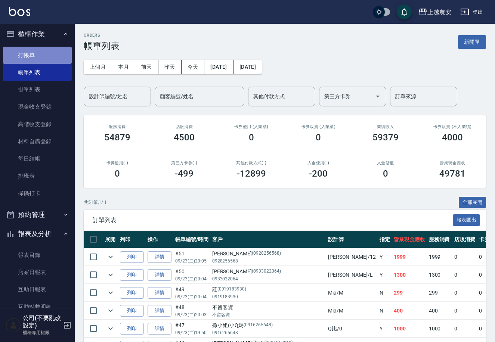
click at [41, 59] on link "打帳單" at bounding box center [37, 55] width 69 height 17
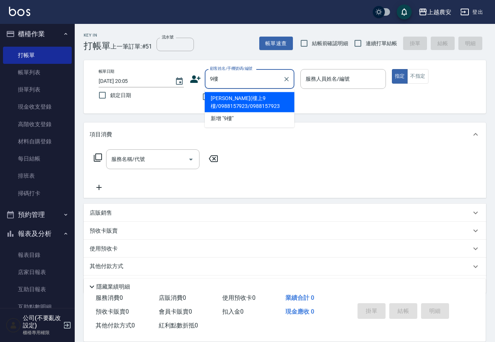
type input "林瑩君(樓上9樓/0988157923/0988157923"
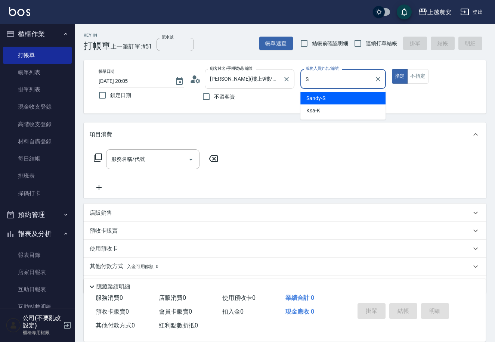
type input "Sandy-S"
type button "true"
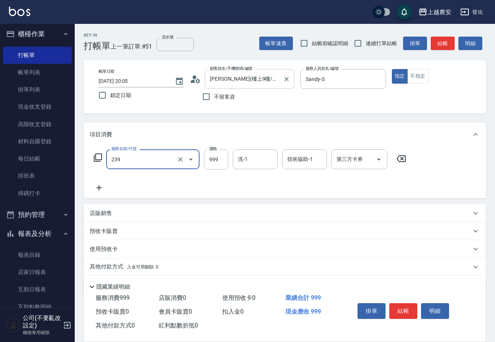
type input "頭皮SPA洗髮(239)"
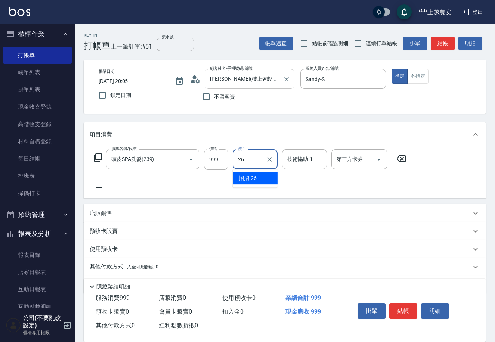
type input "招招-26"
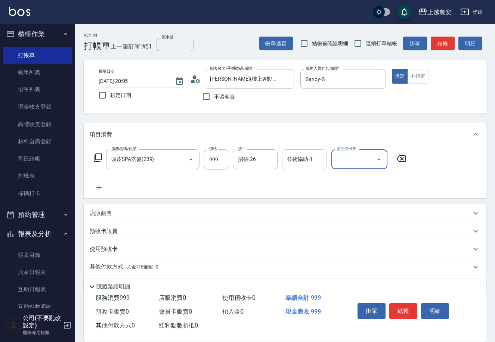
click at [303, 161] on div "技術協助-1 技術協助-1" at bounding box center [304, 159] width 45 height 20
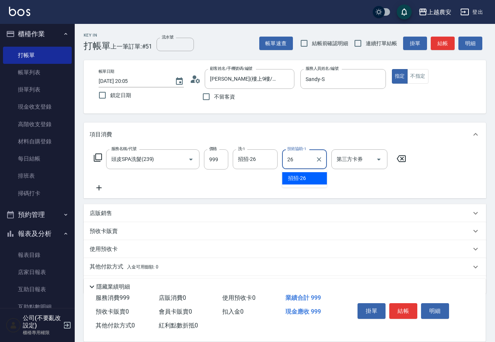
type input "招招-26"
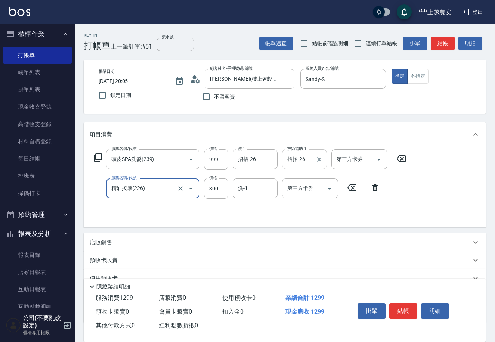
type input "精油按摩(226)"
type input "400"
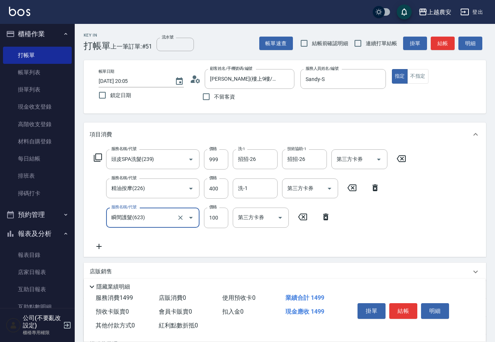
scroll to position [80, 0]
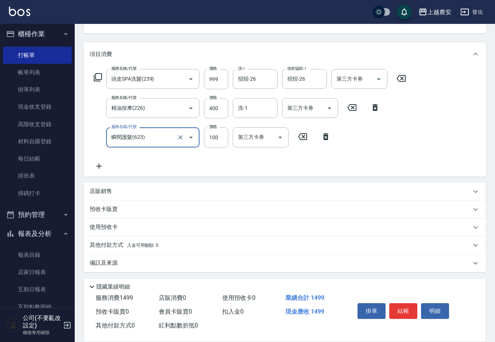
type input "瞬間護髮(623)"
click at [136, 241] on p "其他付款方式 入金可用餘額: 0" at bounding box center [124, 245] width 69 height 8
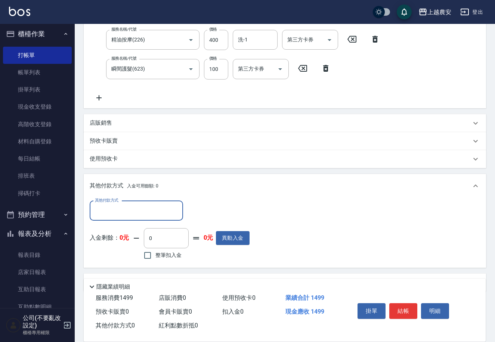
scroll to position [168, 0]
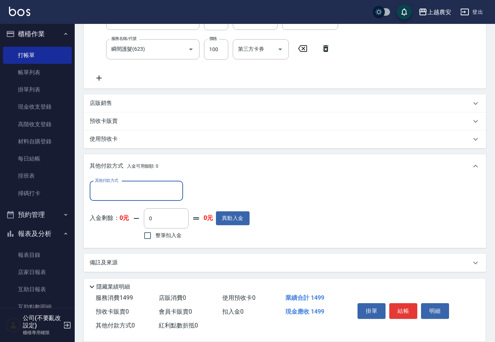
click at [107, 191] on input "其他付款方式" at bounding box center [136, 190] width 87 height 13
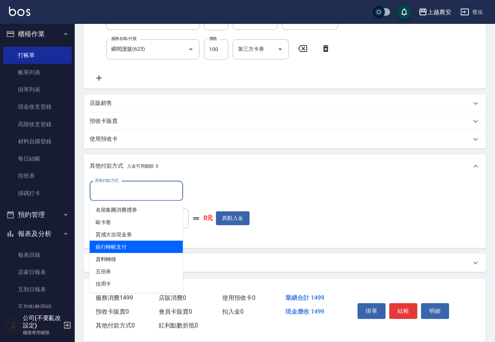
click at [157, 249] on span "銀行轉帳支付" at bounding box center [136, 247] width 93 height 12
type input "銀行轉帳支付"
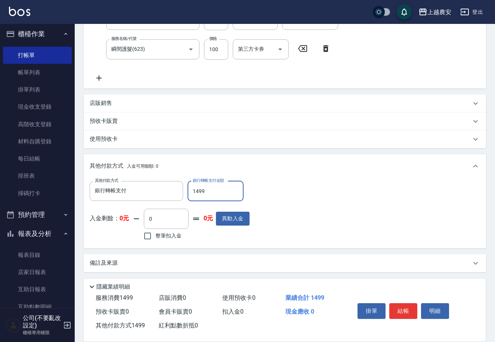
type input "1499"
click at [407, 310] on button "結帳" at bounding box center [403, 311] width 28 height 16
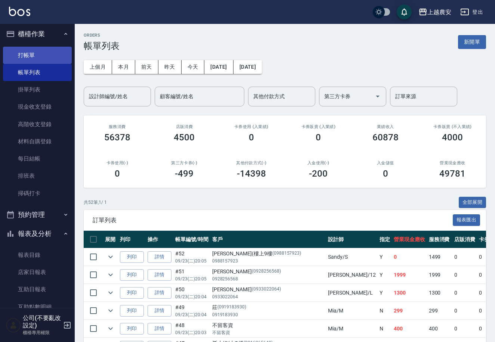
click at [48, 58] on link "打帳單" at bounding box center [37, 55] width 69 height 17
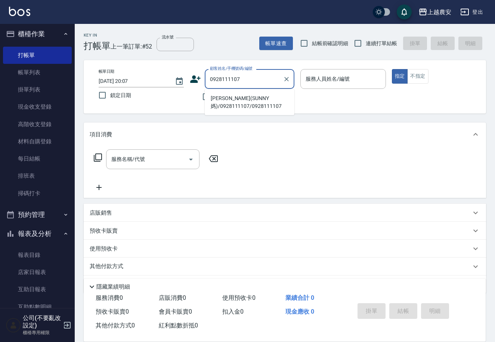
type input "李昱珠(SUNNY媽)/0928111107/0928111107"
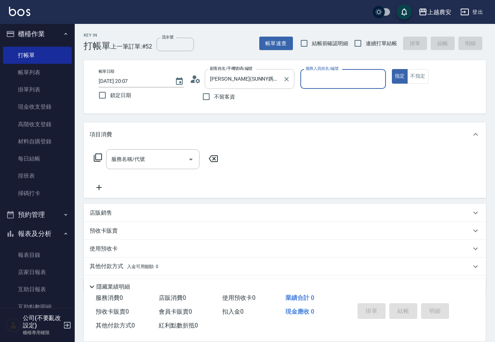
click at [392, 69] on button "指定" at bounding box center [400, 76] width 16 height 15
type button "true"
drag, startPoint x: 298, startPoint y: 79, endPoint x: 316, endPoint y: 75, distance: 19.0
click at [304, 78] on div "帳單日期 2025/09/23 20:07 鎖定日期 顧客姓名/手機號碼/編號 李昱珠(SUNNY媽)/0928111107/0928111107 顧客姓名/…" at bounding box center [285, 86] width 384 height 35
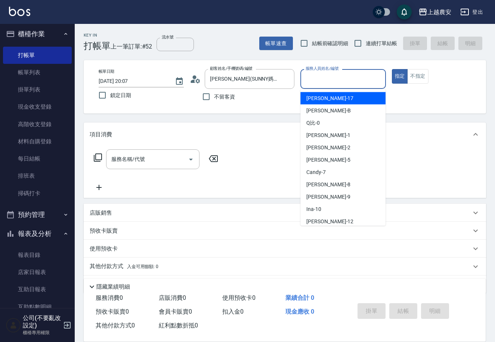
click at [316, 75] on div "服務人員姓名/編號 服務人員姓名/編號" at bounding box center [342, 79] width 85 height 20
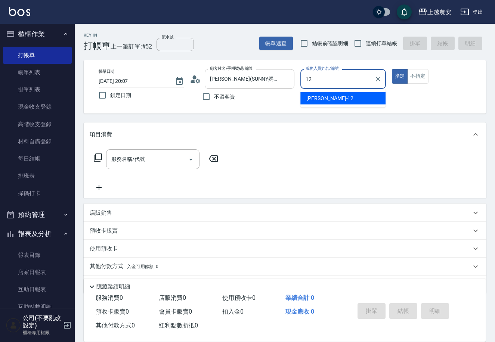
type input "Yoko-12"
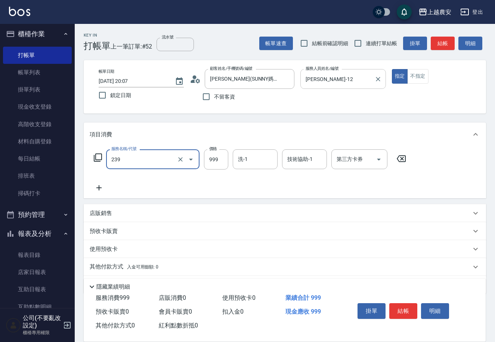
type input "頭皮SPA洗髮(239)"
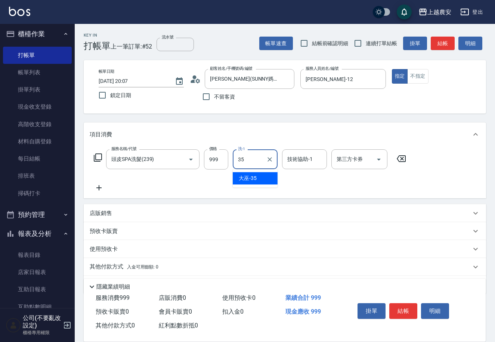
type input "大巫-35"
click at [402, 310] on button "結帳" at bounding box center [403, 311] width 28 height 16
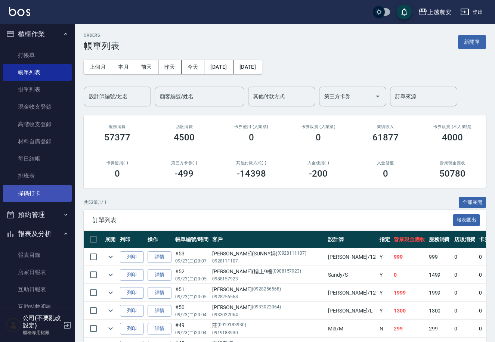
click at [62, 190] on link "掃碼打卡" at bounding box center [37, 193] width 69 height 17
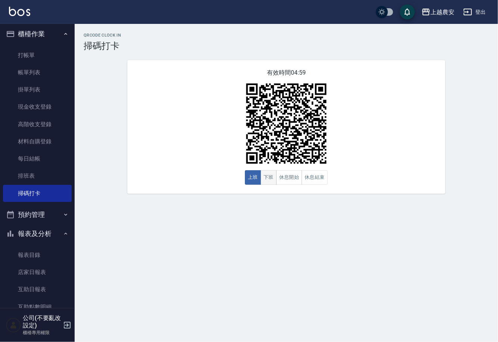
click at [273, 177] on button "下班" at bounding box center [269, 177] width 16 height 15
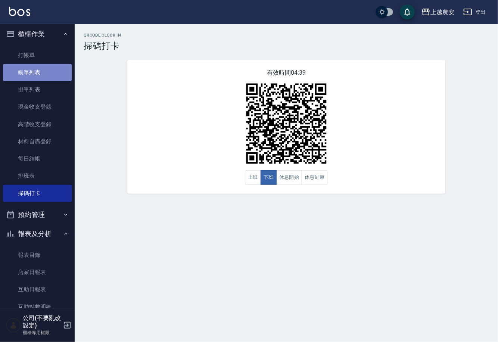
click at [51, 73] on link "帳單列表" at bounding box center [37, 72] width 69 height 17
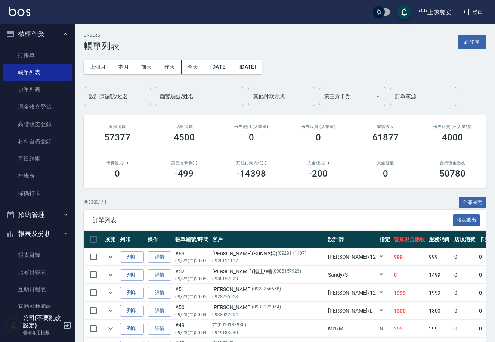
scroll to position [892, 0]
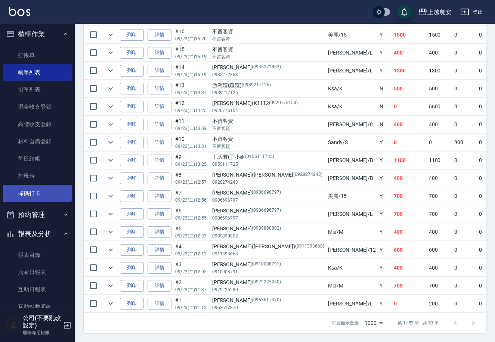
click at [49, 185] on link "掃碼打卡" at bounding box center [37, 193] width 69 height 17
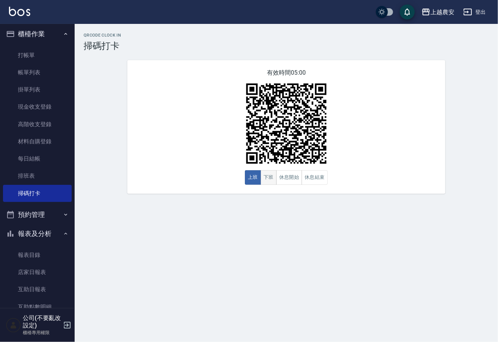
click at [269, 178] on button "下班" at bounding box center [269, 177] width 16 height 15
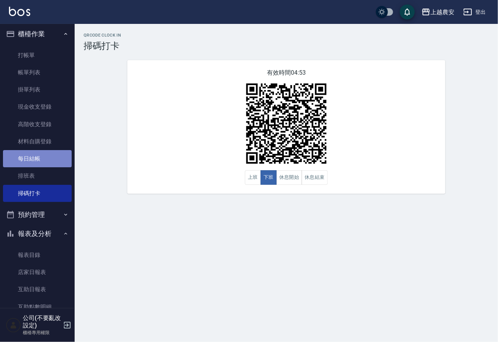
click at [52, 162] on link "每日結帳" at bounding box center [37, 158] width 69 height 17
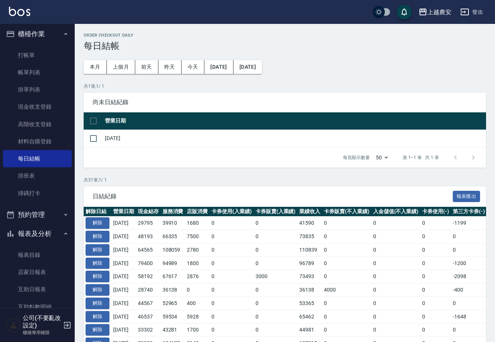
drag, startPoint x: 86, startPoint y: 137, endPoint x: 115, endPoint y: 137, distance: 29.5
click at [97, 137] on input "checkbox" at bounding box center [94, 139] width 16 height 16
checkbox input "true"
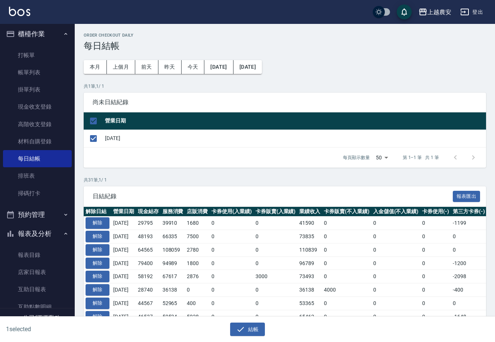
scroll to position [144, 0]
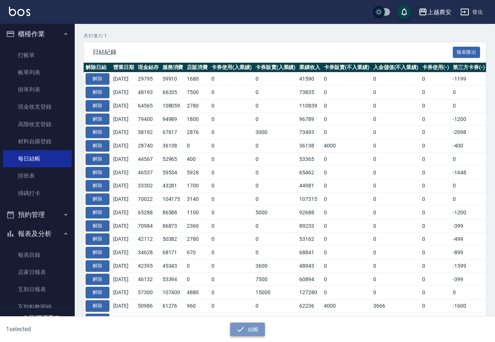
click at [255, 328] on button "結帳" at bounding box center [247, 330] width 35 height 14
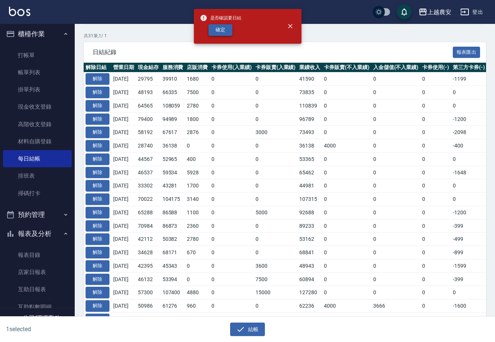
click at [225, 29] on button "確定" at bounding box center [220, 30] width 24 height 12
checkbox input "false"
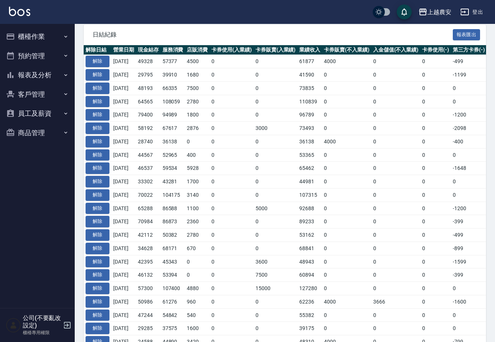
scroll to position [144, 0]
click at [55, 77] on button "報表及分析" at bounding box center [37, 74] width 69 height 19
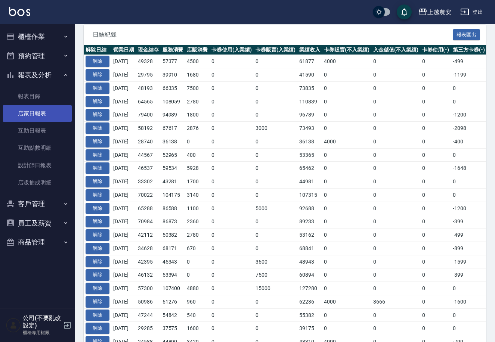
click at [57, 108] on link "店家日報表" at bounding box center [37, 113] width 69 height 17
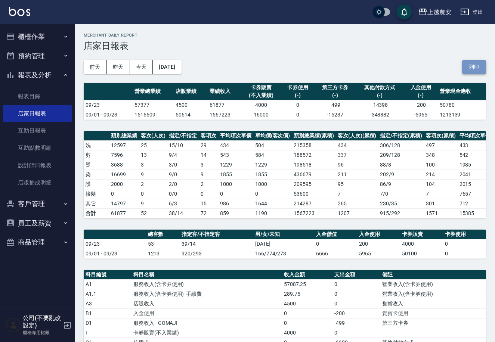
click at [478, 69] on button "列印" at bounding box center [474, 67] width 24 height 14
click at [62, 35] on button "櫃檯作業" at bounding box center [37, 36] width 69 height 19
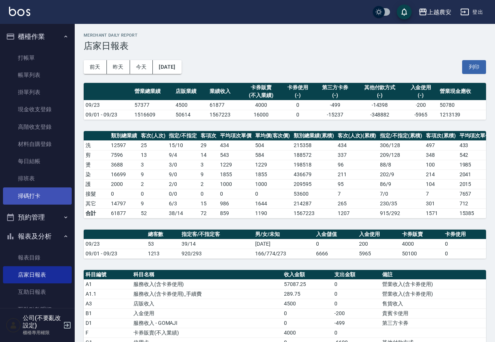
click at [43, 196] on link "掃碼打卡" at bounding box center [37, 195] width 69 height 17
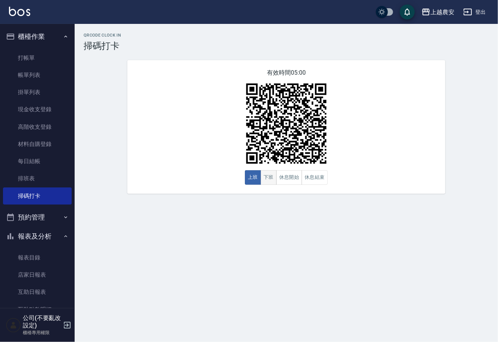
click at [272, 182] on button "下班" at bounding box center [269, 177] width 16 height 15
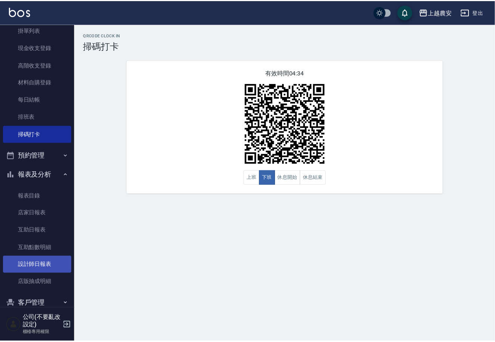
scroll to position [63, 0]
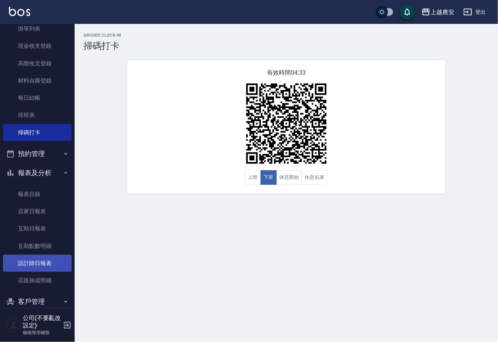
click at [49, 269] on link "設計師日報表" at bounding box center [37, 263] width 69 height 17
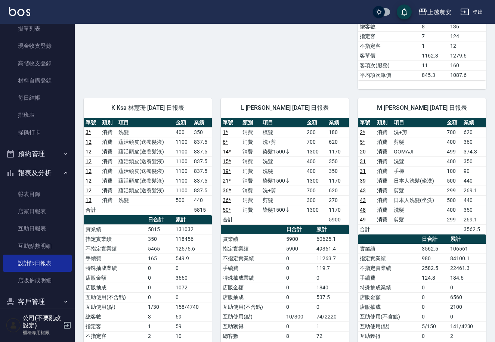
scroll to position [854, 0]
